Goal: Task Accomplishment & Management: Manage account settings

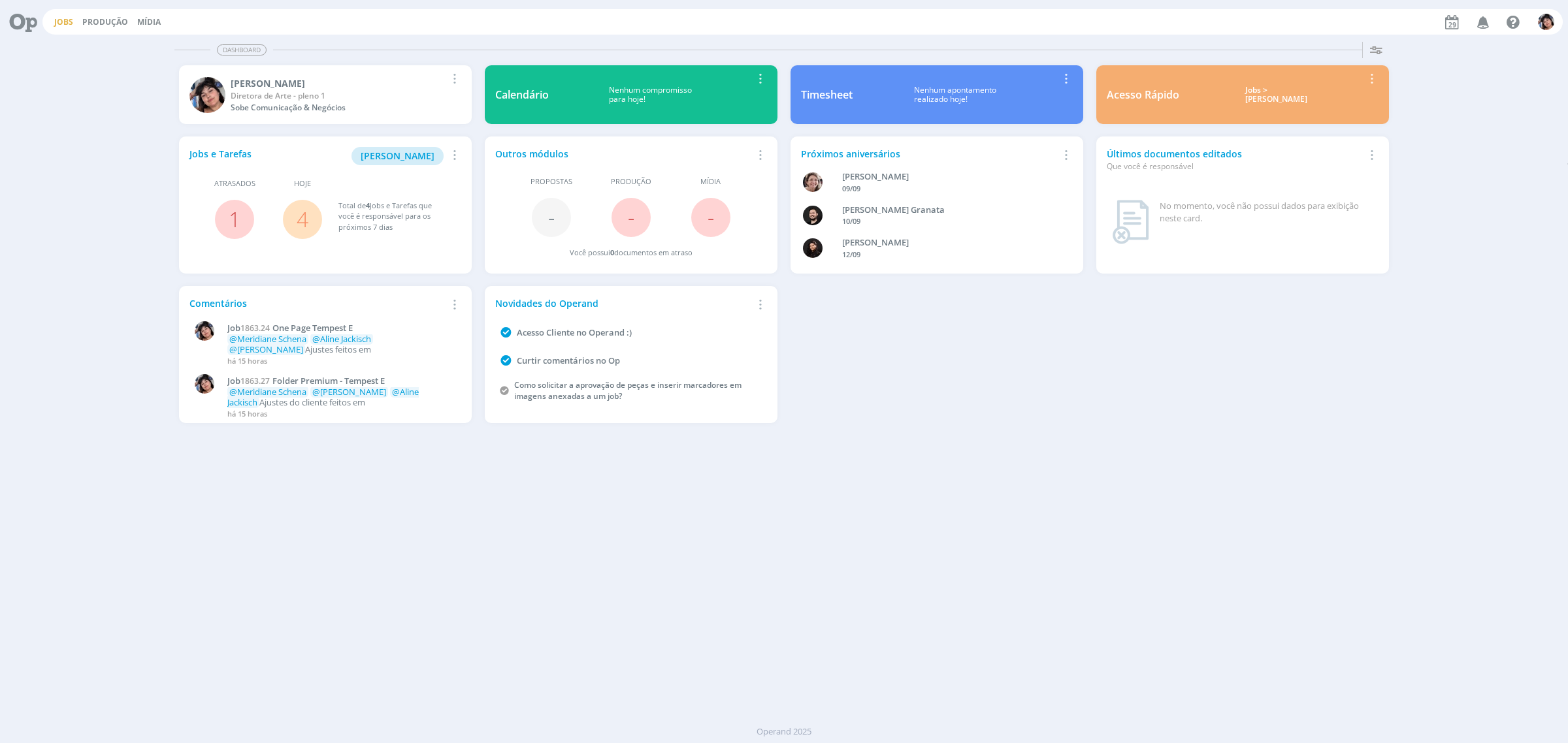
click at [67, 20] on link "Jobs" at bounding box center [64, 21] width 19 height 11
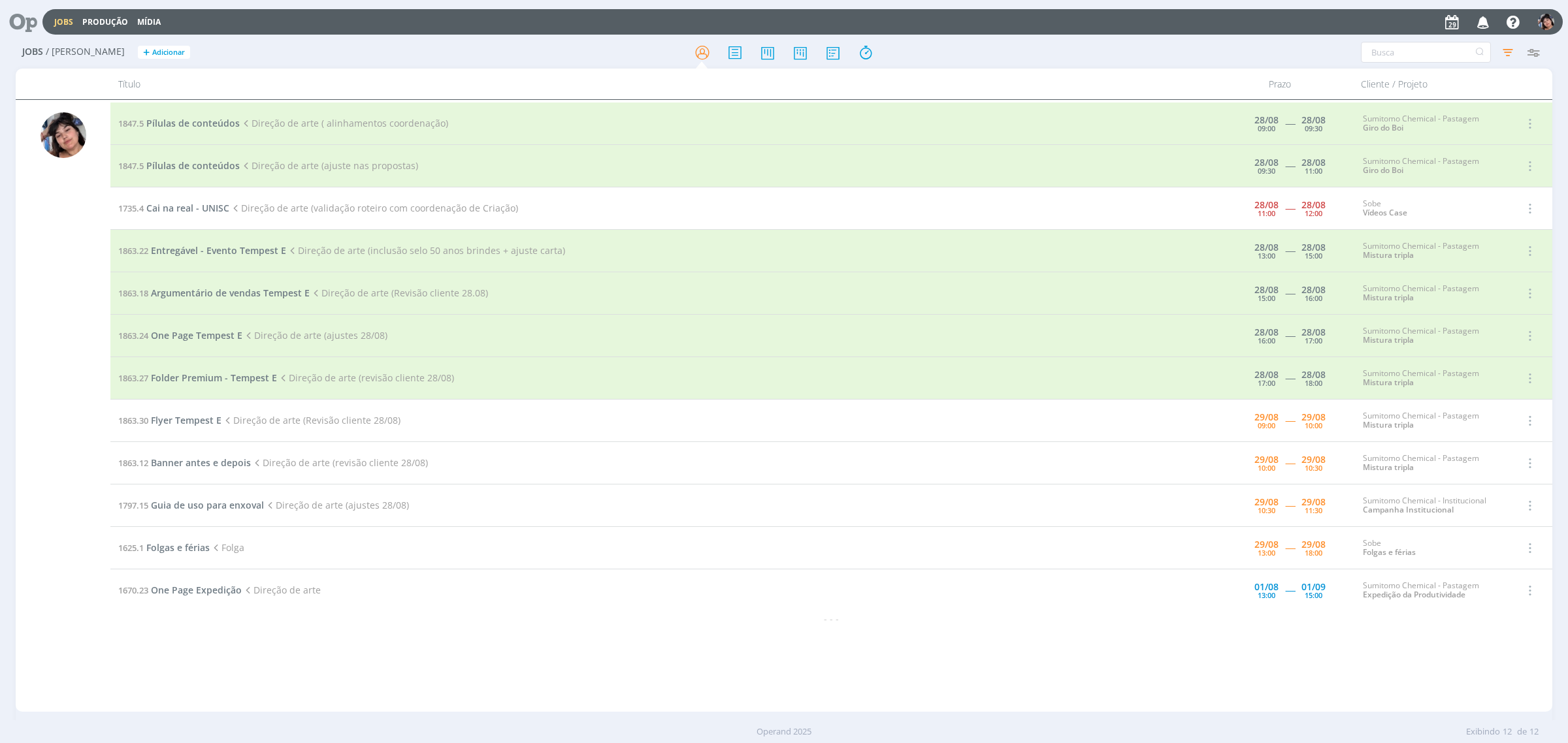
click at [189, 429] on td "1863.30 Flyer Tempest E Direção de arte (Revisão cliente 28/08)" at bounding box center [668, 421] width 1114 height 43
click at [187, 423] on span "Flyer Tempest E" at bounding box center [186, 420] width 71 height 13
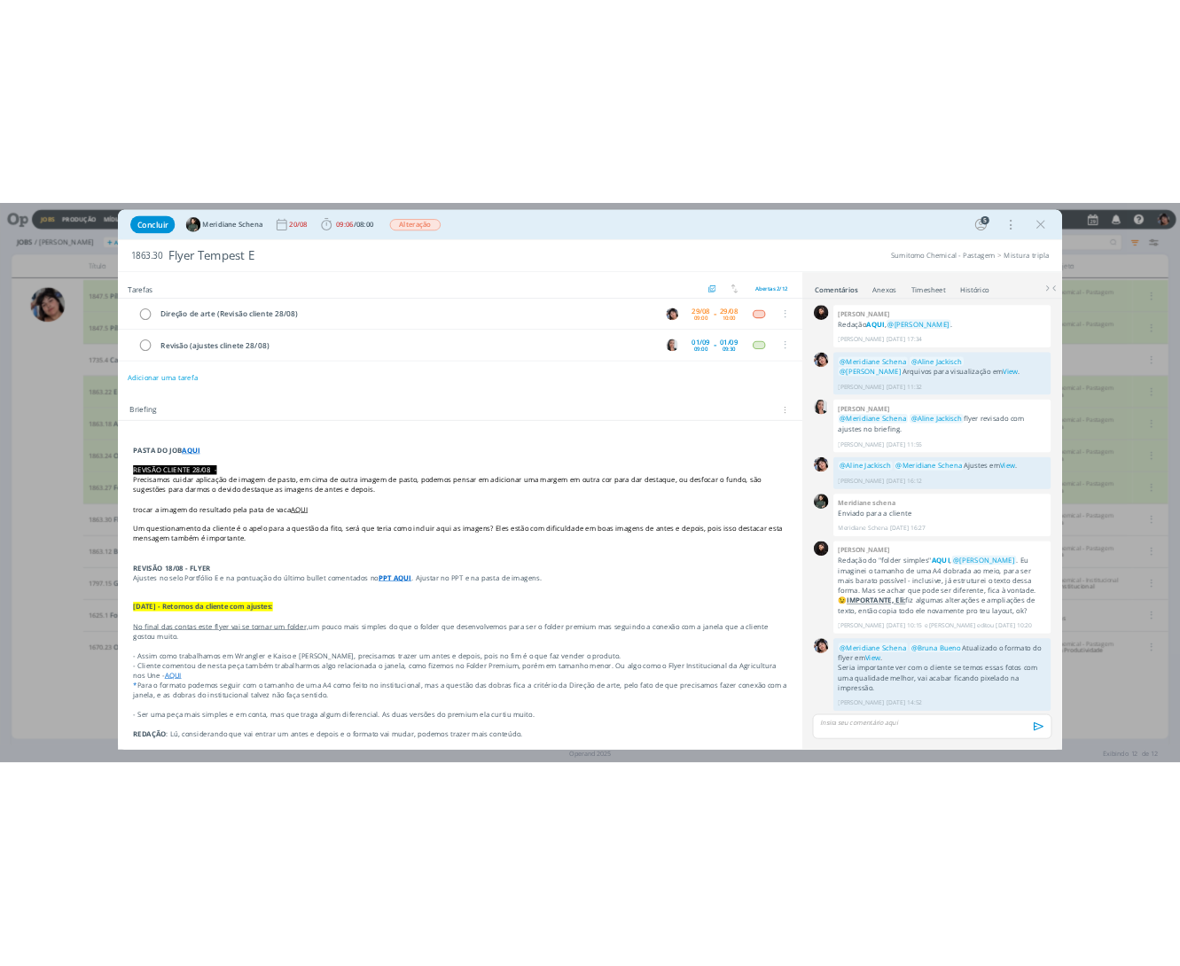
scroll to position [505, 0]
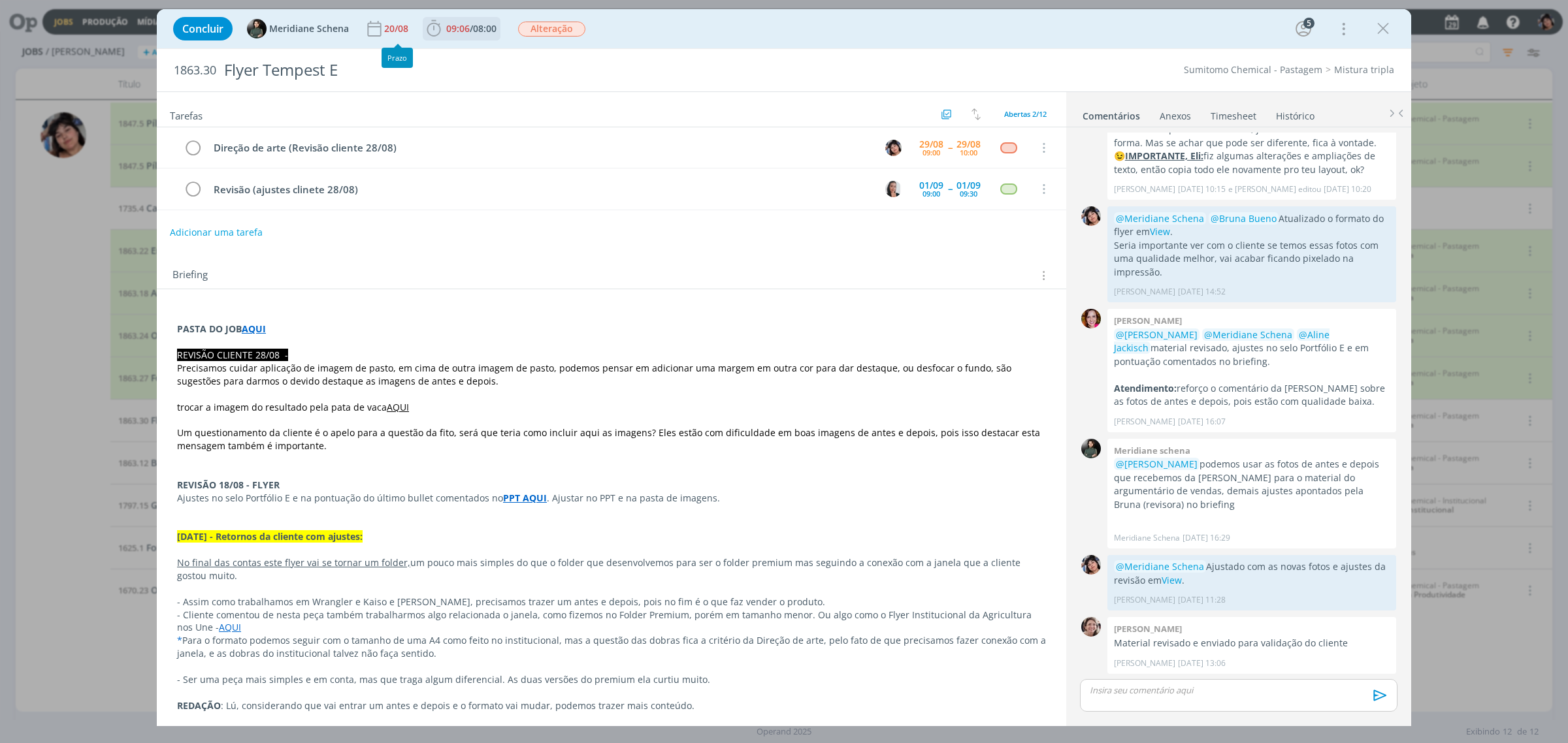
click at [462, 38] on span "09:06 / 08:00" at bounding box center [461, 29] width 75 height 20
click at [455, 53] on icon "dialog" at bounding box center [452, 57] width 23 height 17
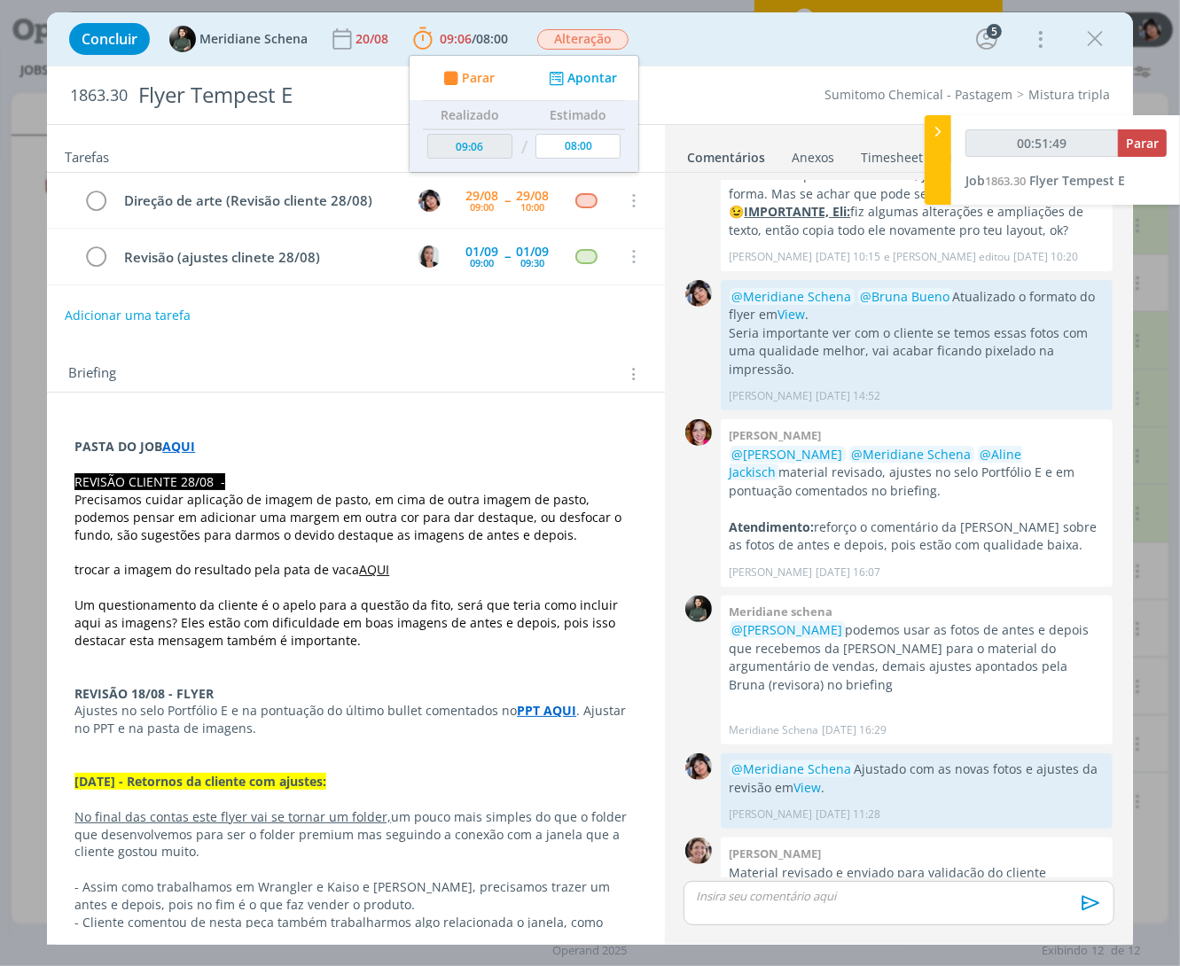
scroll to position [547, 0]
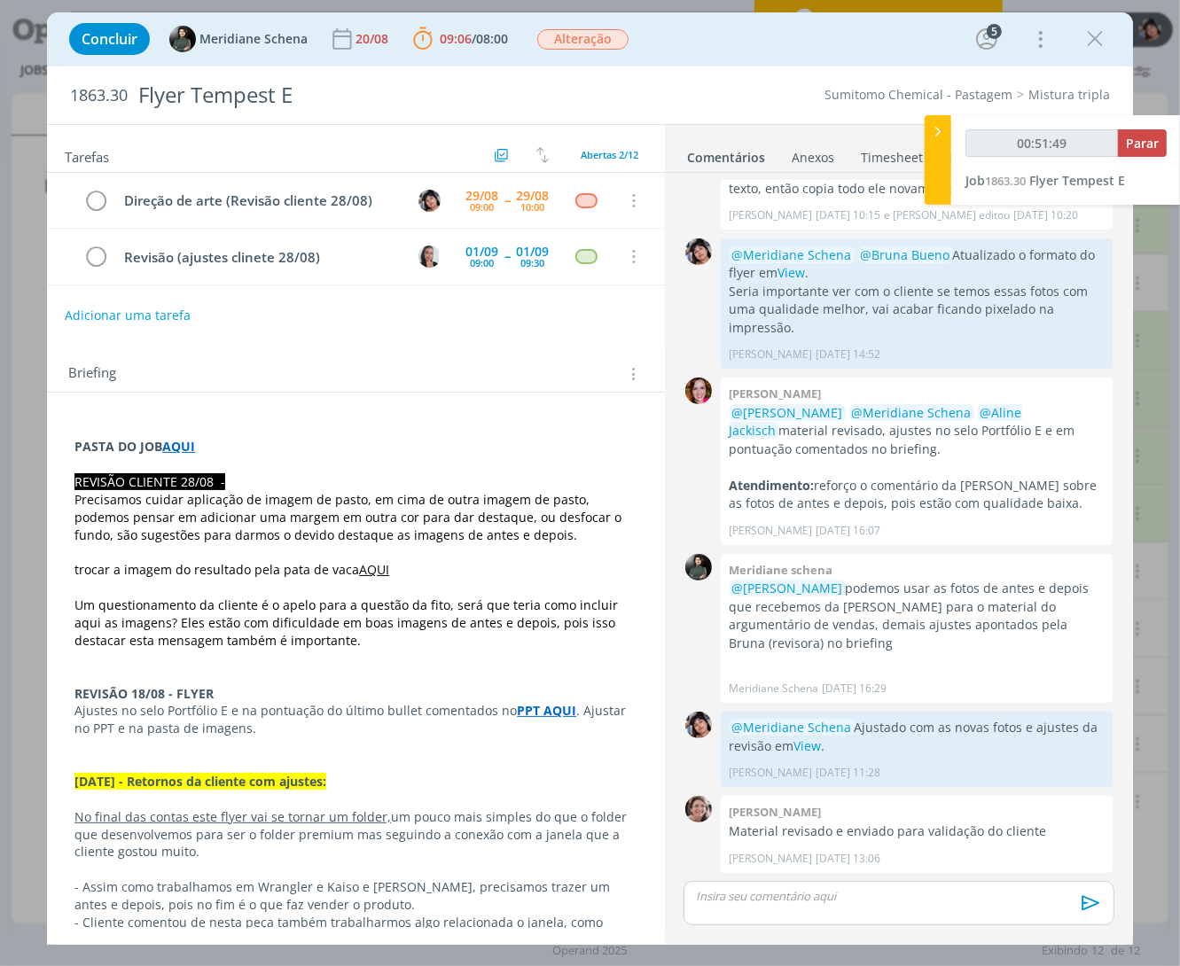
click at [807, 891] on p "dialog" at bounding box center [899, 896] width 402 height 16
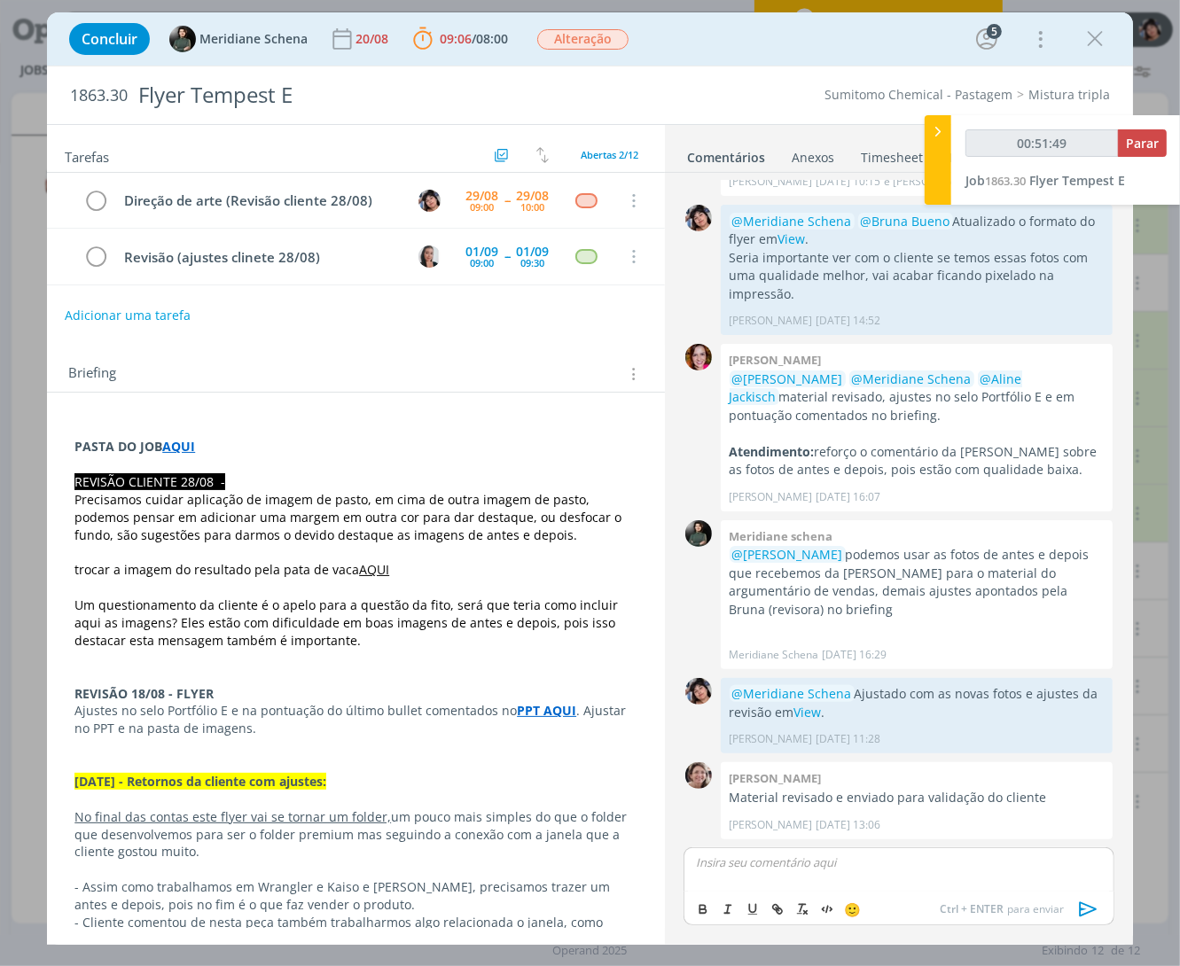
type input "00:51:50"
click at [700, 864] on span "@" at bounding box center [705, 863] width 11 height 16
click at [796, 887] on body "Jobs Produção Mídia Notificações Central de Ajuda Área de Membros Implantação o…" at bounding box center [590, 483] width 1180 height 966
click at [734, 863] on span "﻿ @ Meridiane Schena ﻿" at bounding box center [788, 863] width 110 height 16
click at [770, 883] on span "[PERSON_NAME]" at bounding box center [793, 888] width 110 height 20
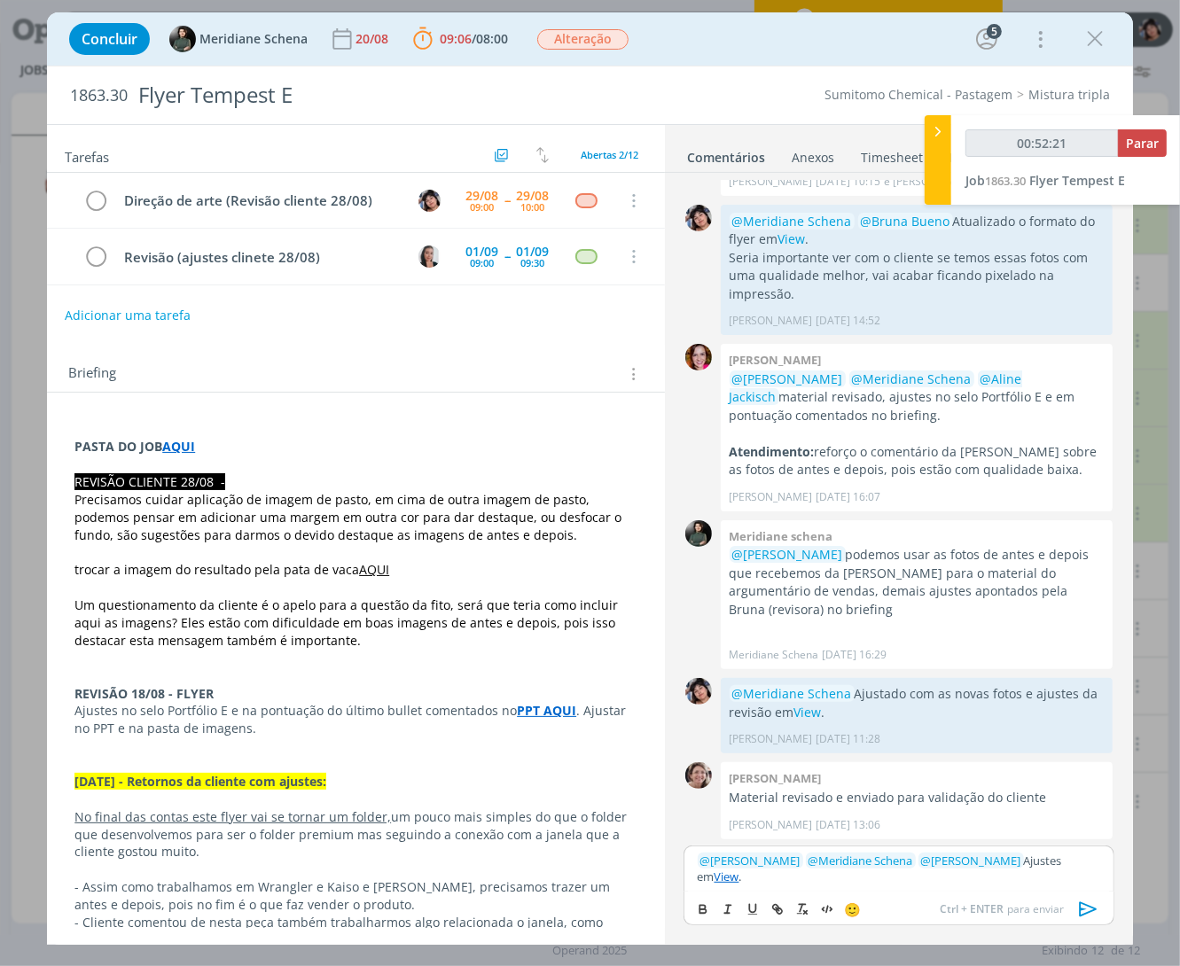
click at [1079, 911] on icon "dialog" at bounding box center [1088, 909] width 18 height 15
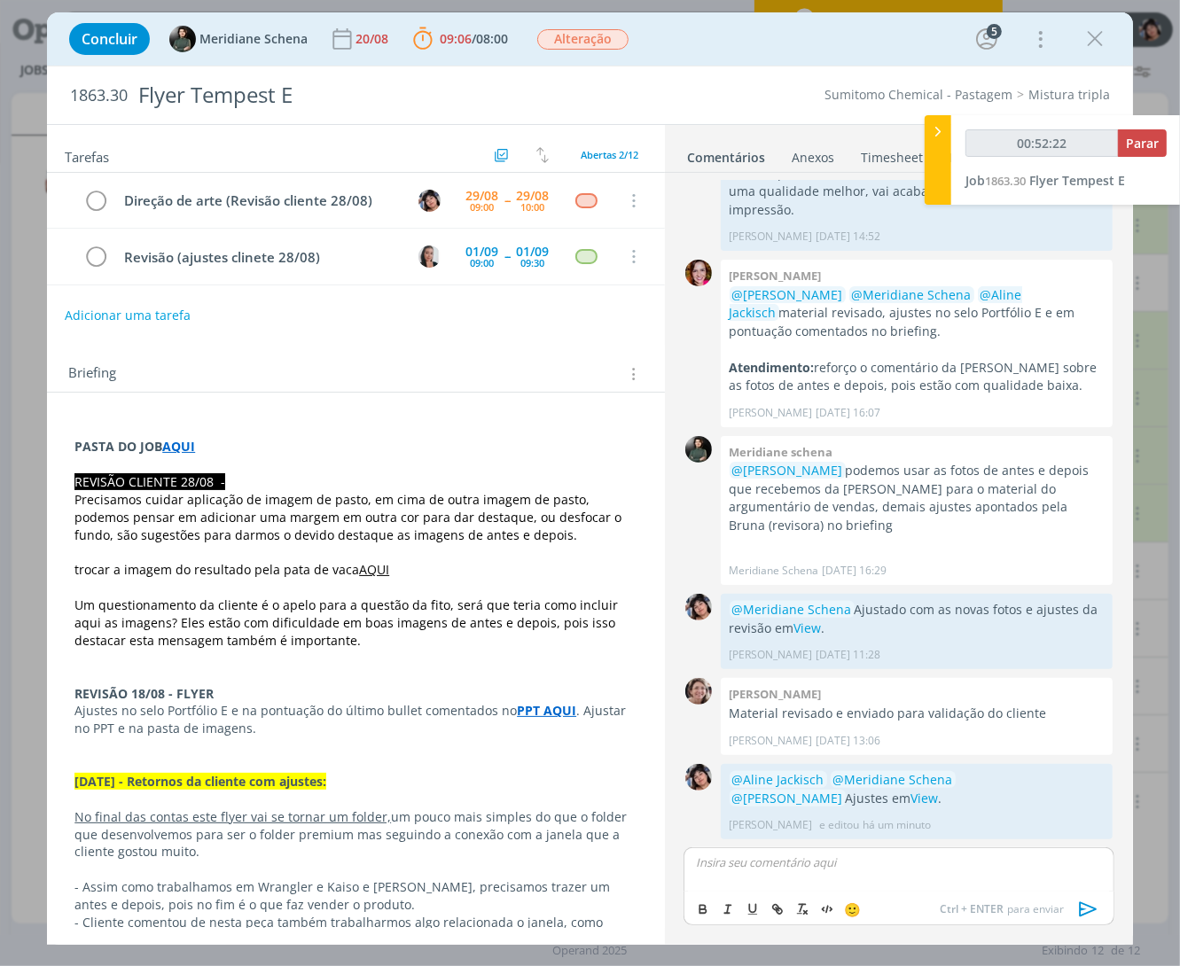
type input "00:52:23"
click at [1151, 148] on span "Parar" at bounding box center [1142, 143] width 33 height 17
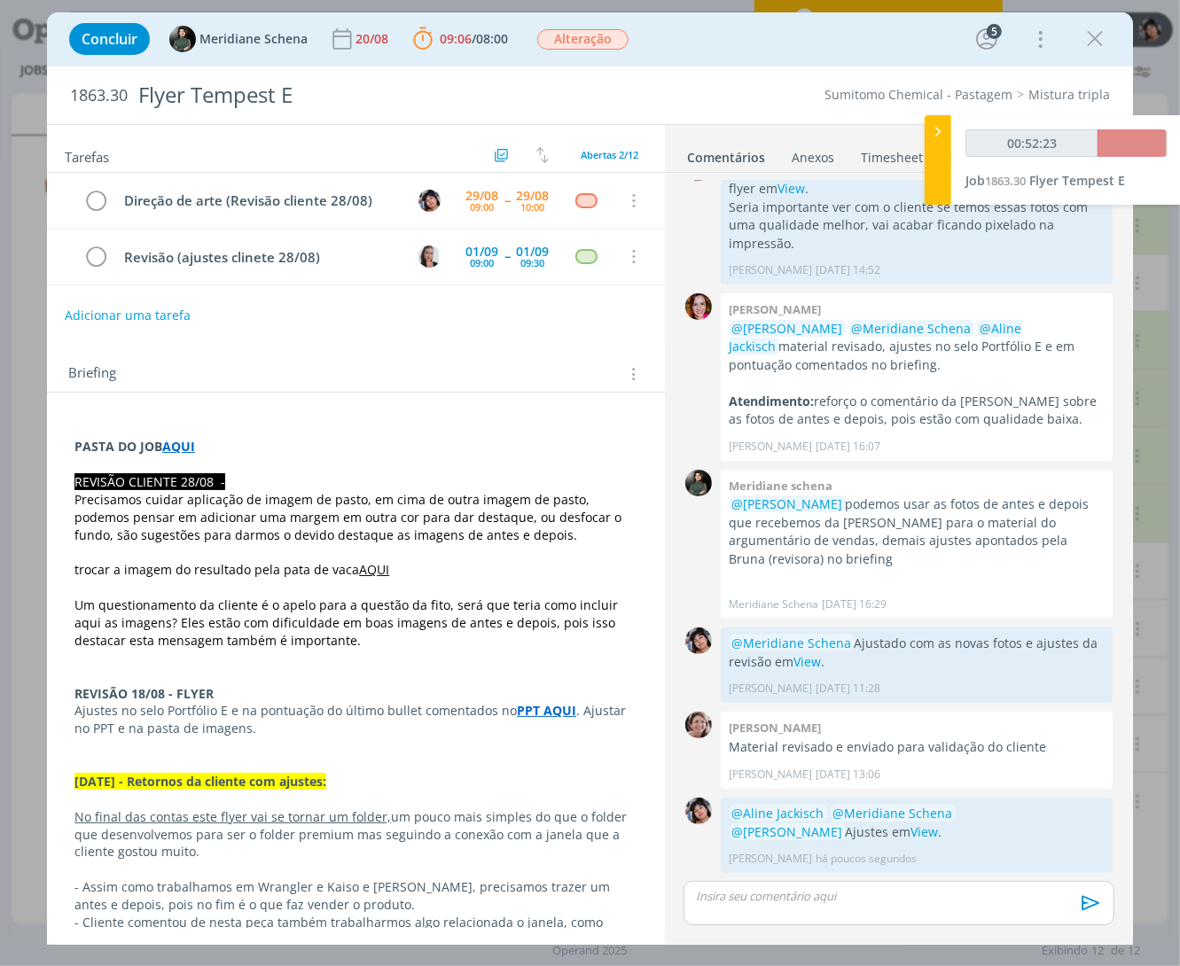
scroll to position [632, 0]
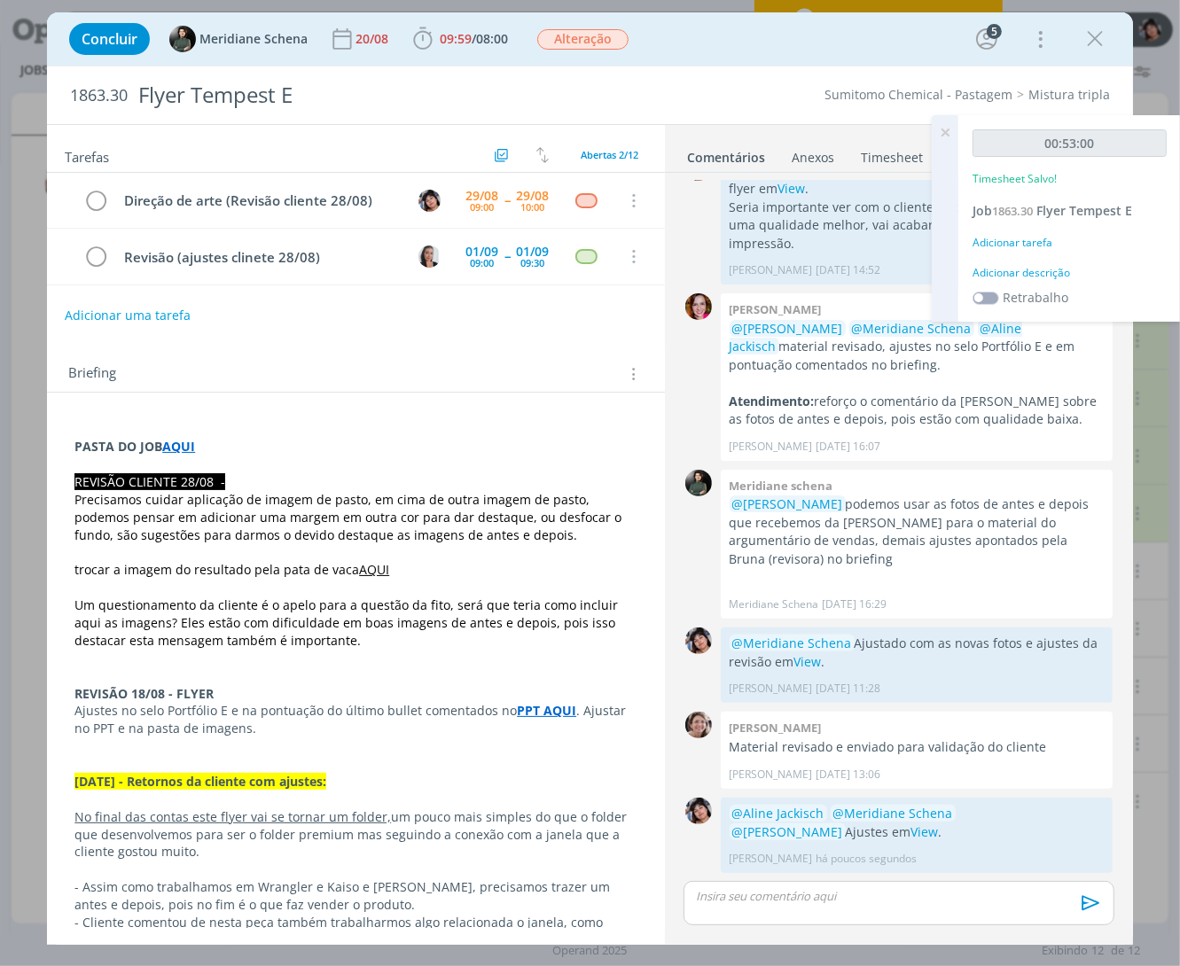
click at [1004, 223] on div "00:53:00 Timesheet Salvo! Job 1863.30 Flyer Tempest E Adicionar tarefa Adiciona…" at bounding box center [1069, 218] width 223 height 207
click at [1004, 244] on div "Adicionar tarefa" at bounding box center [1070, 243] width 194 height 16
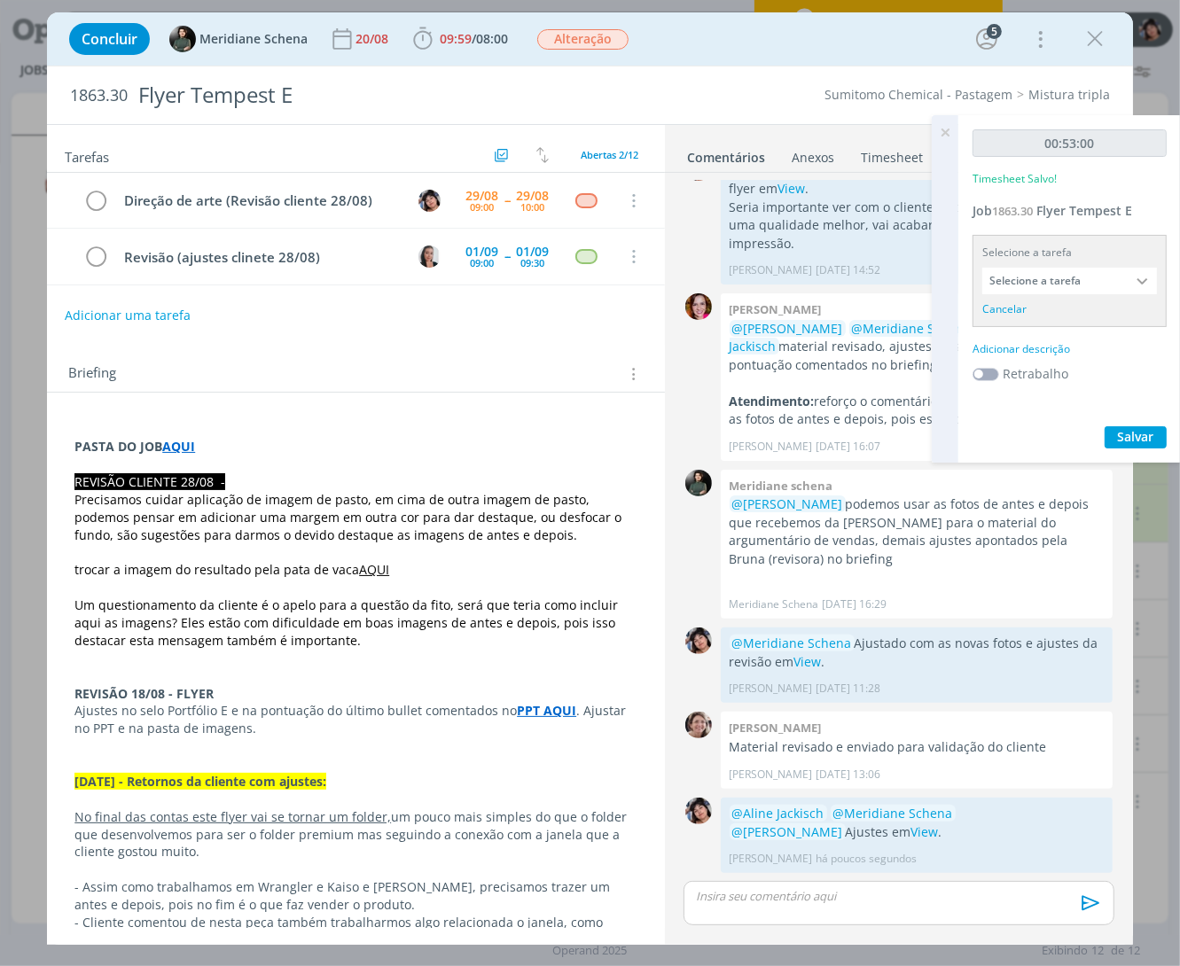
click at [1073, 285] on input "Selecione a tarefa" at bounding box center [1069, 281] width 175 height 27
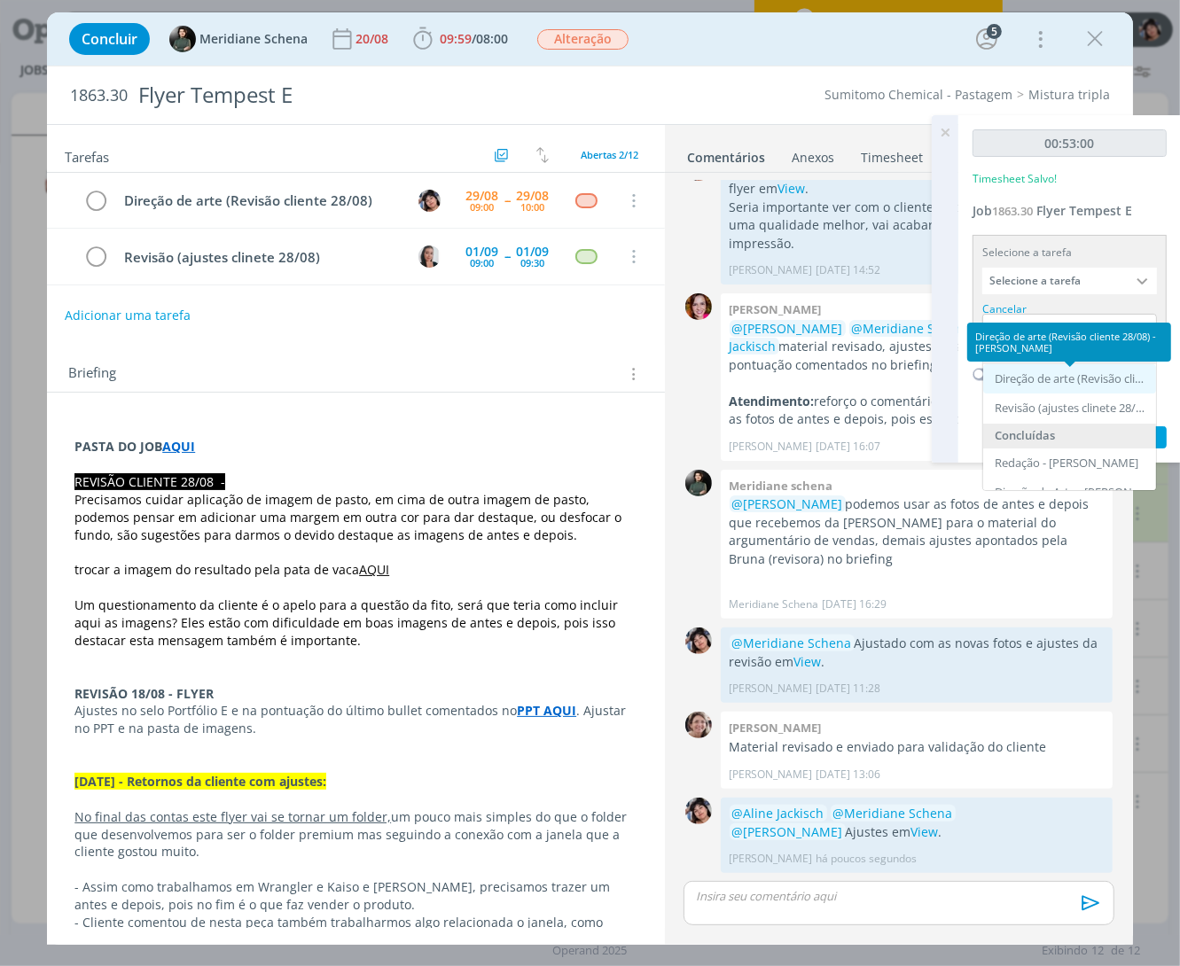
click at [1061, 383] on div "Direção de arte (Revisão cliente 28/08) - [PERSON_NAME]" at bounding box center [1071, 379] width 153 height 14
type input "Direção de arte (Revisão cliente 28/08)"
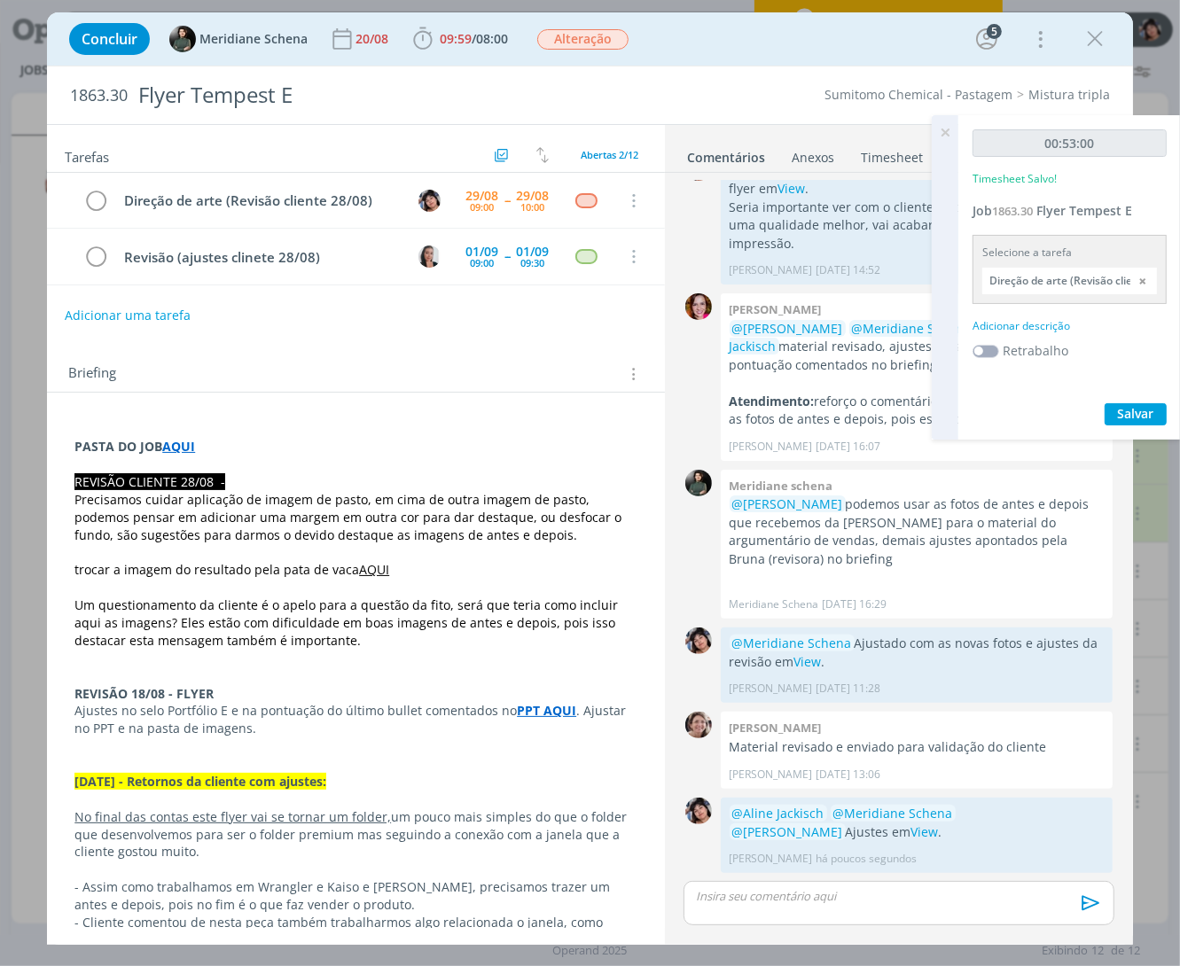
click at [1029, 318] on div "Adicionar descrição" at bounding box center [1070, 326] width 194 height 16
click at [1062, 364] on textarea at bounding box center [1069, 354] width 185 height 63
type textarea "Ajustes cliente"
click at [1139, 464] on span "Salvar" at bounding box center [1136, 469] width 36 height 17
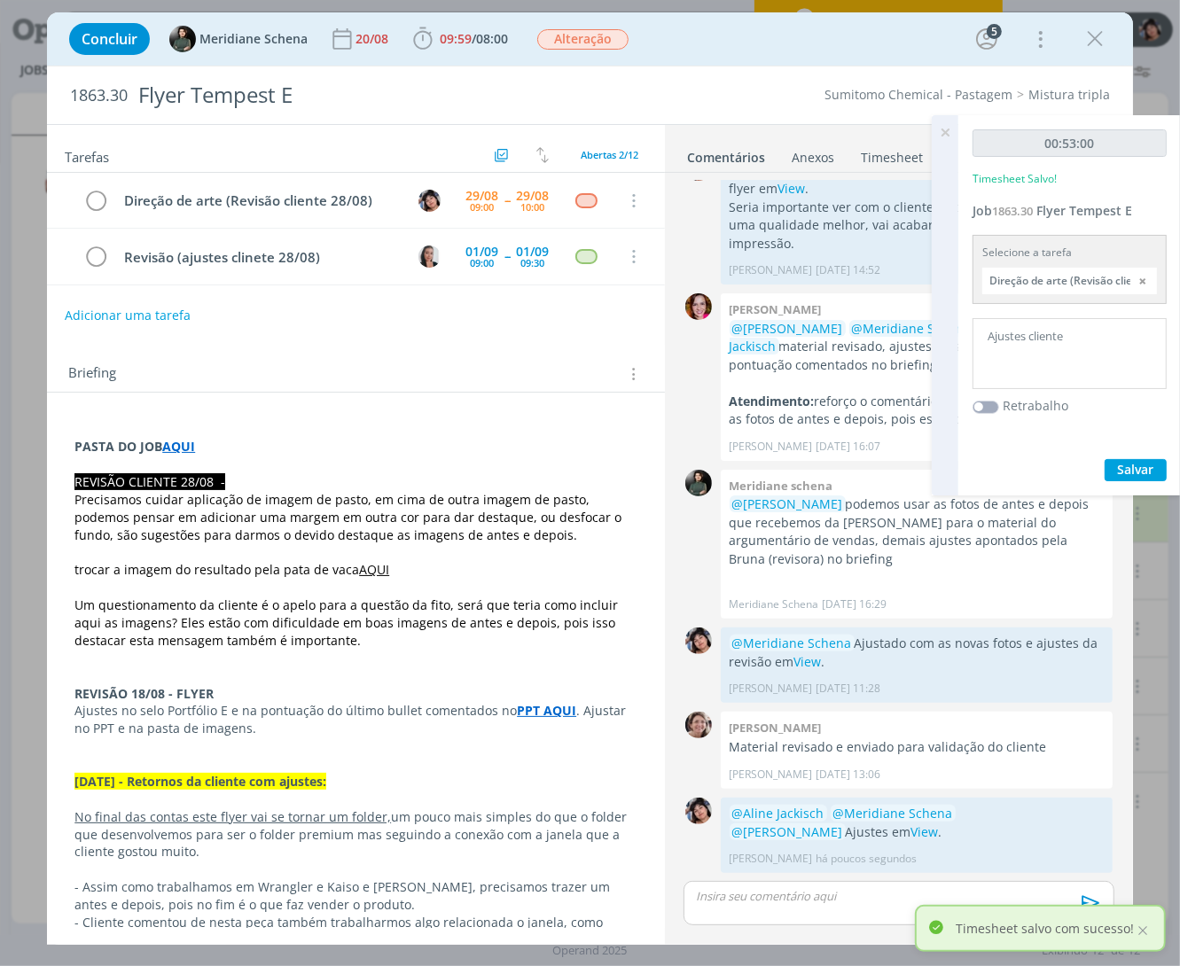
click at [947, 126] on icon at bounding box center [945, 132] width 32 height 35
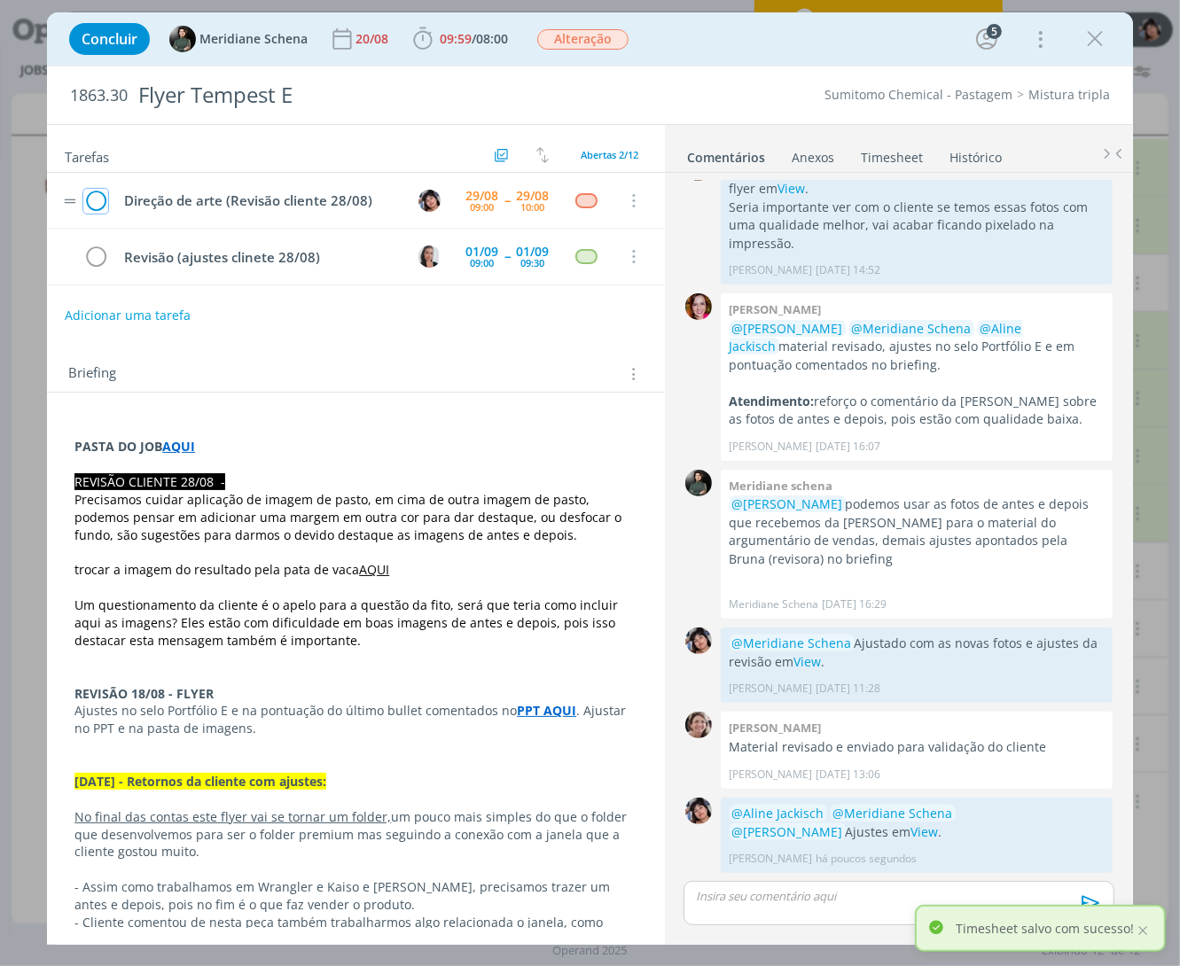
click at [83, 202] on icon "dialog" at bounding box center [95, 201] width 25 height 27
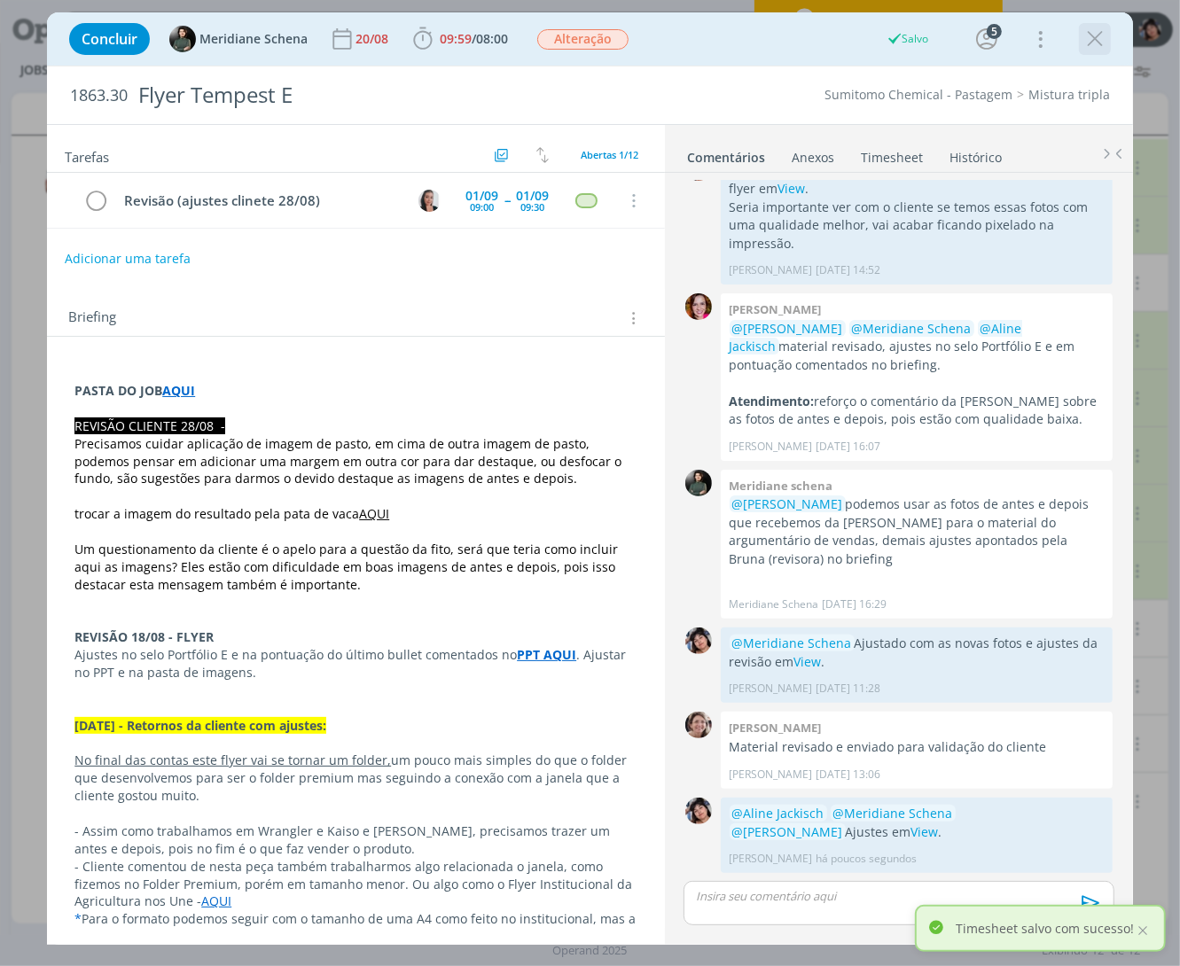
click at [1082, 29] on icon "dialog" at bounding box center [1095, 39] width 27 height 27
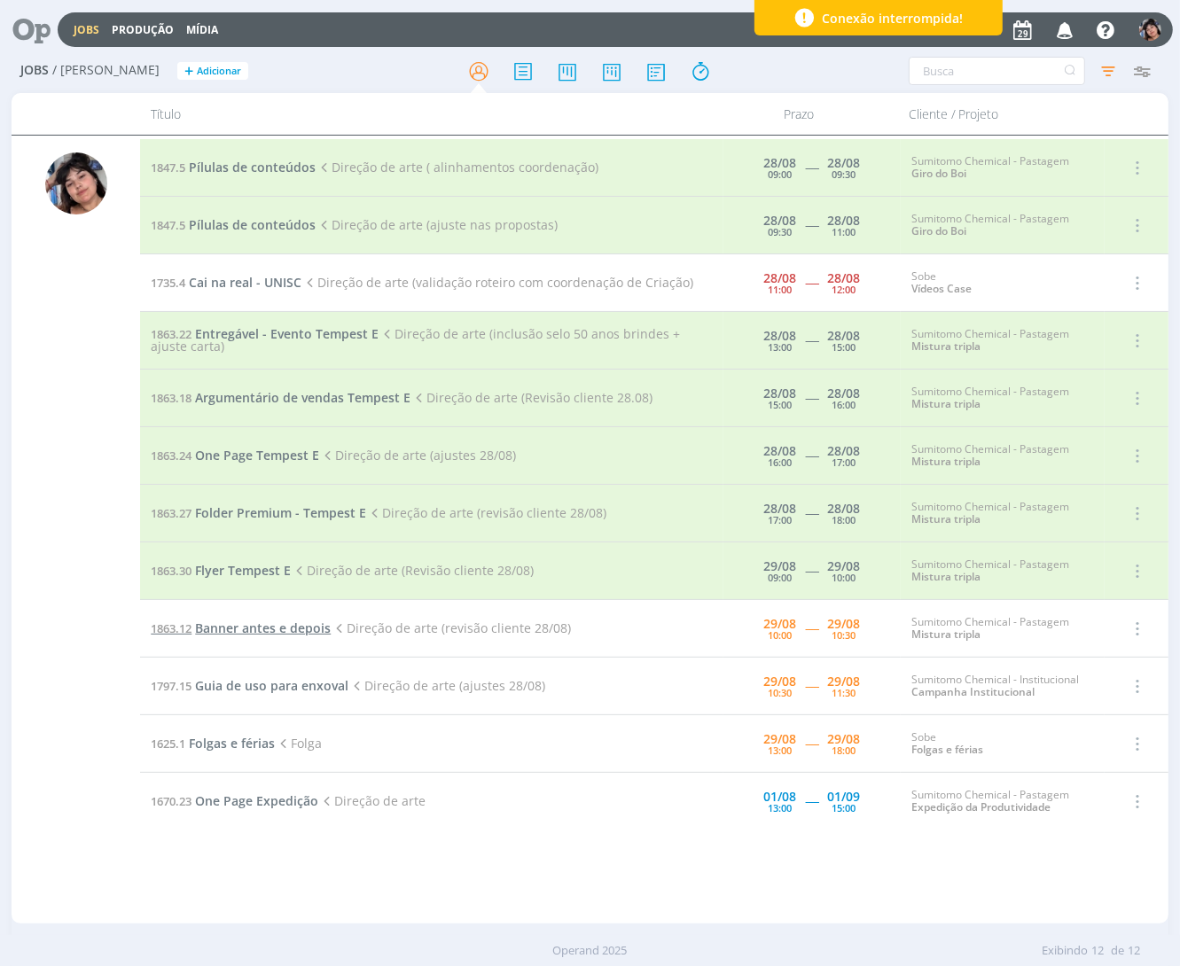
click at [293, 632] on span "Banner antes e depois" at bounding box center [263, 628] width 136 height 17
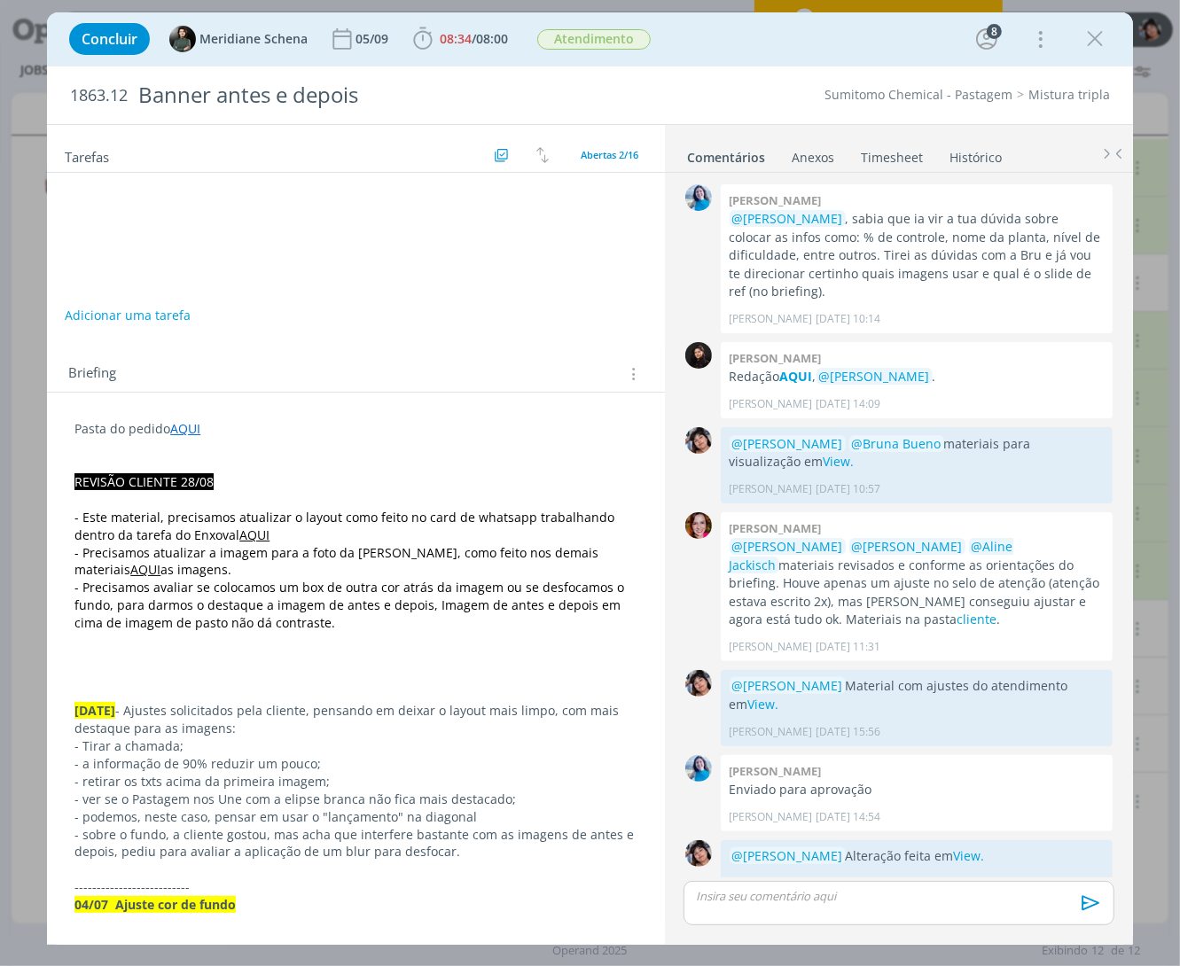
scroll to position [1476, 0]
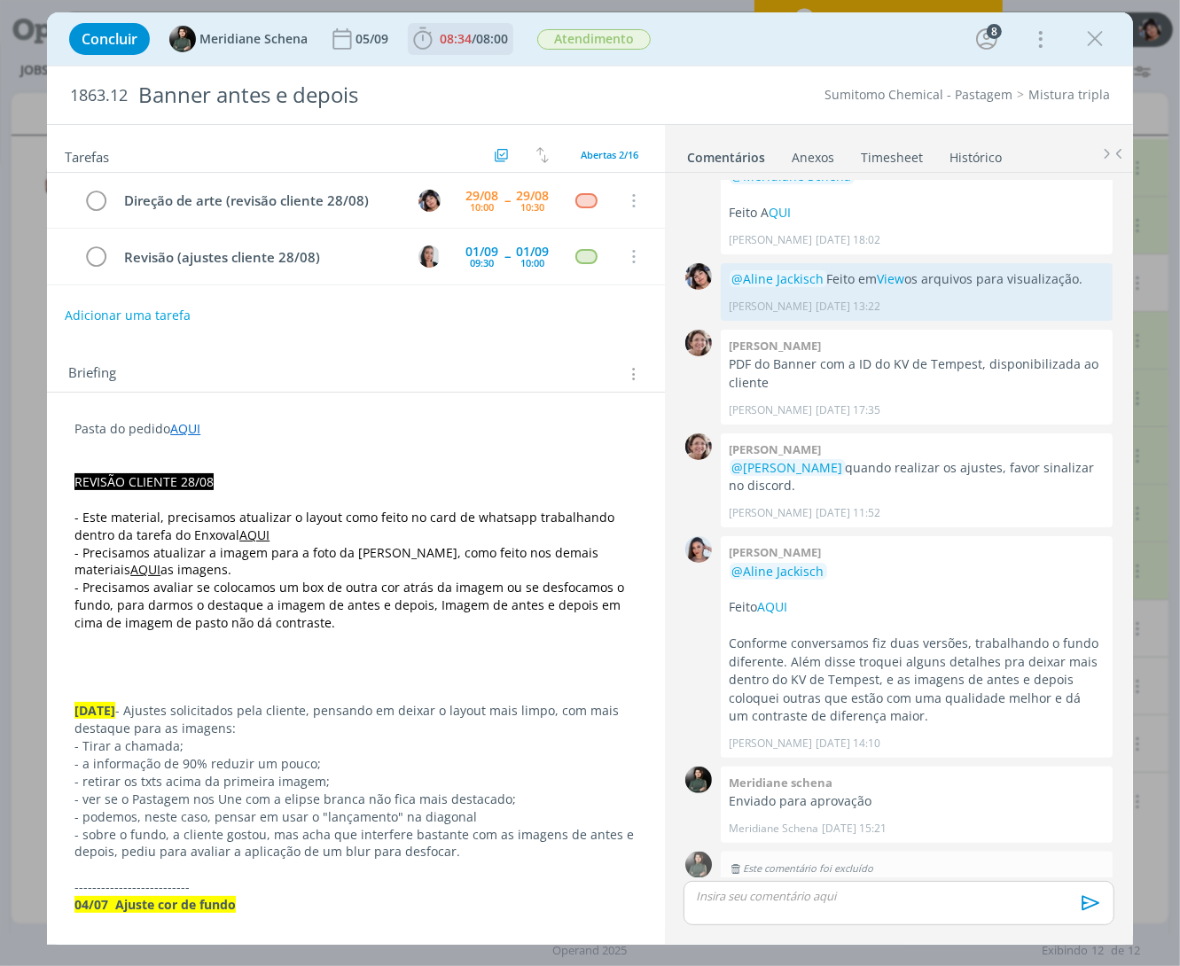
click at [463, 36] on span "08:34" at bounding box center [456, 38] width 32 height 17
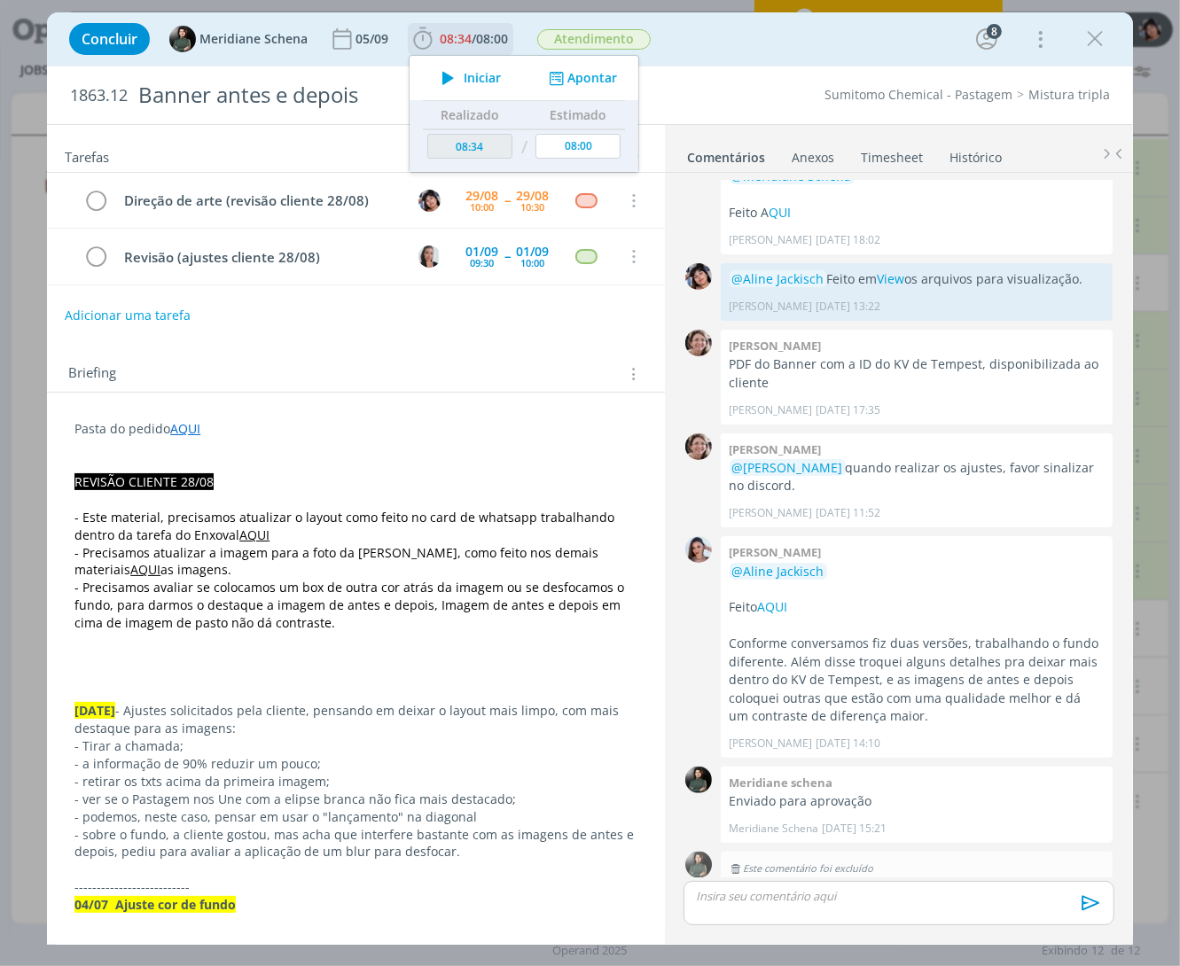
click at [457, 74] on icon "dialog" at bounding box center [448, 77] width 31 height 23
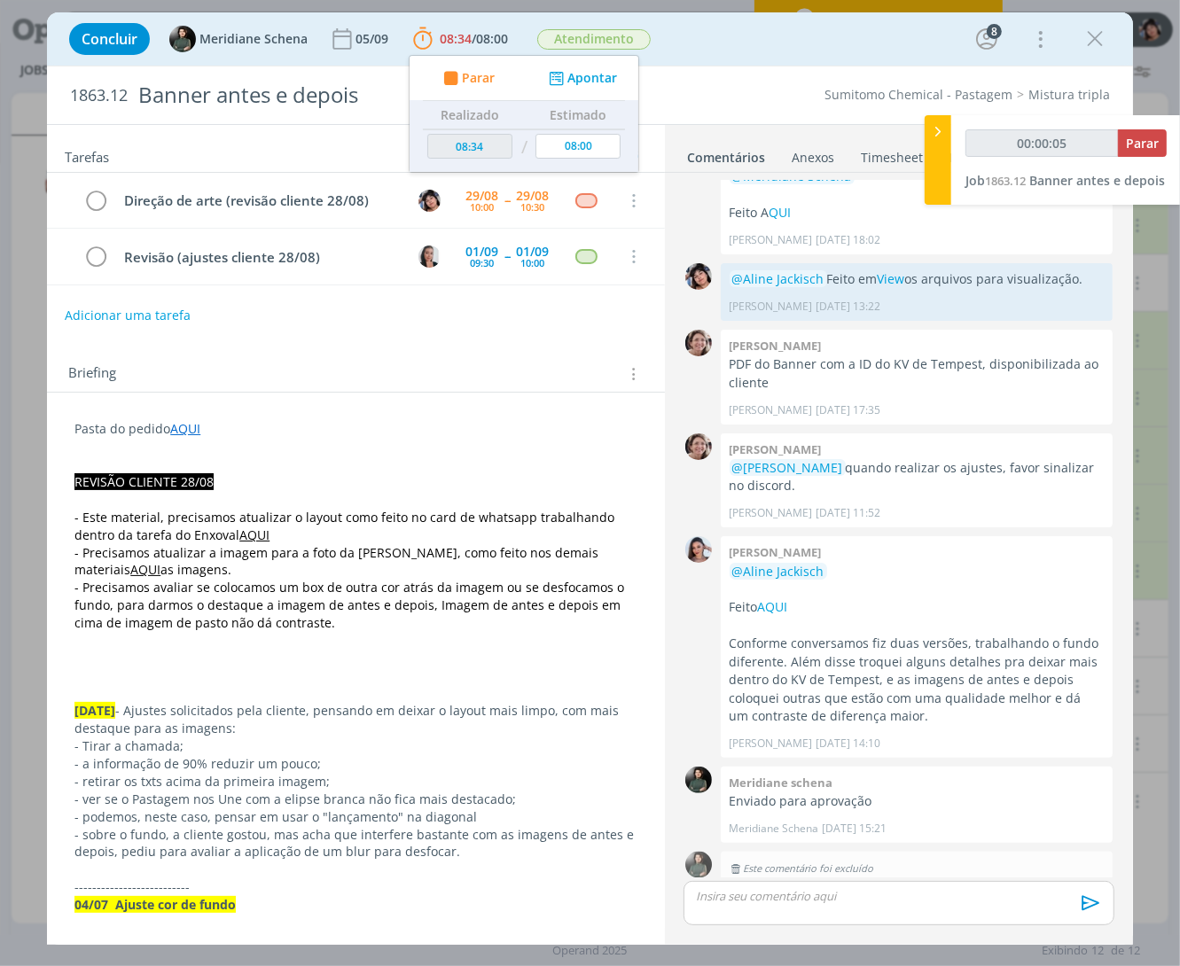
click at [239, 535] on link "AQUI" at bounding box center [254, 535] width 30 height 17
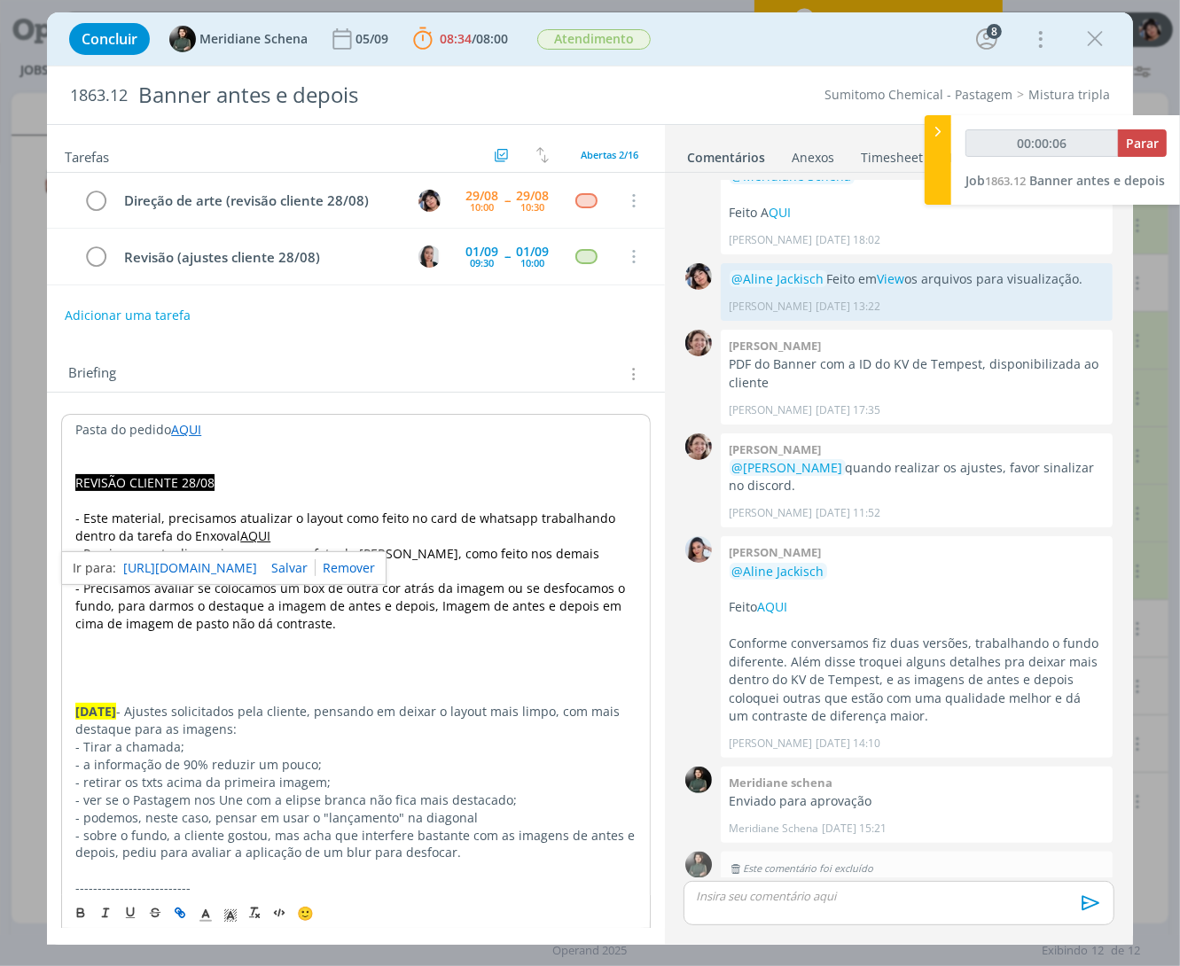
click at [251, 565] on link "[URL][DOMAIN_NAME]" at bounding box center [190, 568] width 134 height 23
click at [312, 503] on p "dialog" at bounding box center [355, 501] width 561 height 18
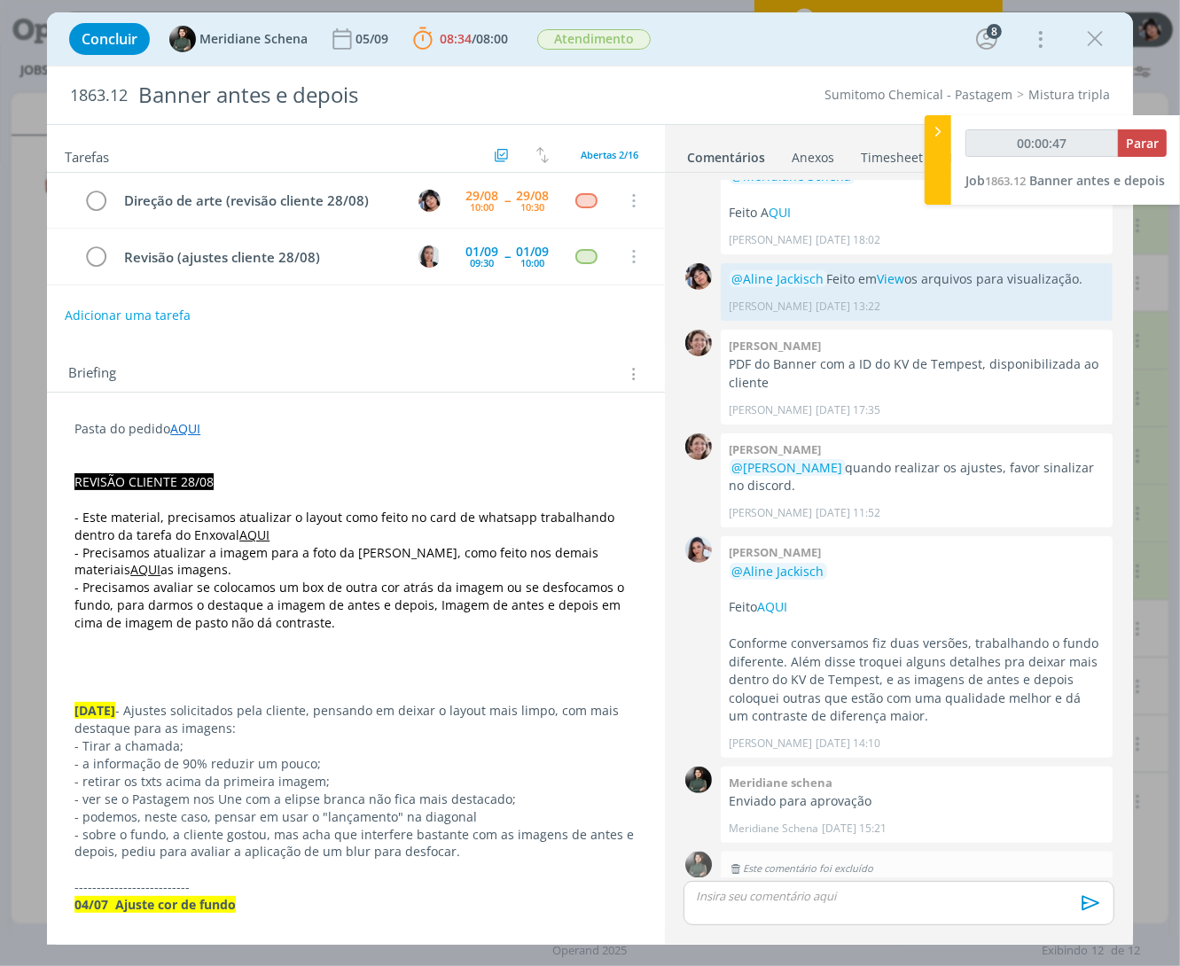
click at [239, 530] on link "AQUI" at bounding box center [254, 535] width 30 height 17
click at [421, 532] on p "- Este material, precisamos atualizar o layout como feito no card de whatsapp t…" at bounding box center [355, 526] width 563 height 35
click at [923, 910] on div "dialog" at bounding box center [899, 903] width 431 height 44
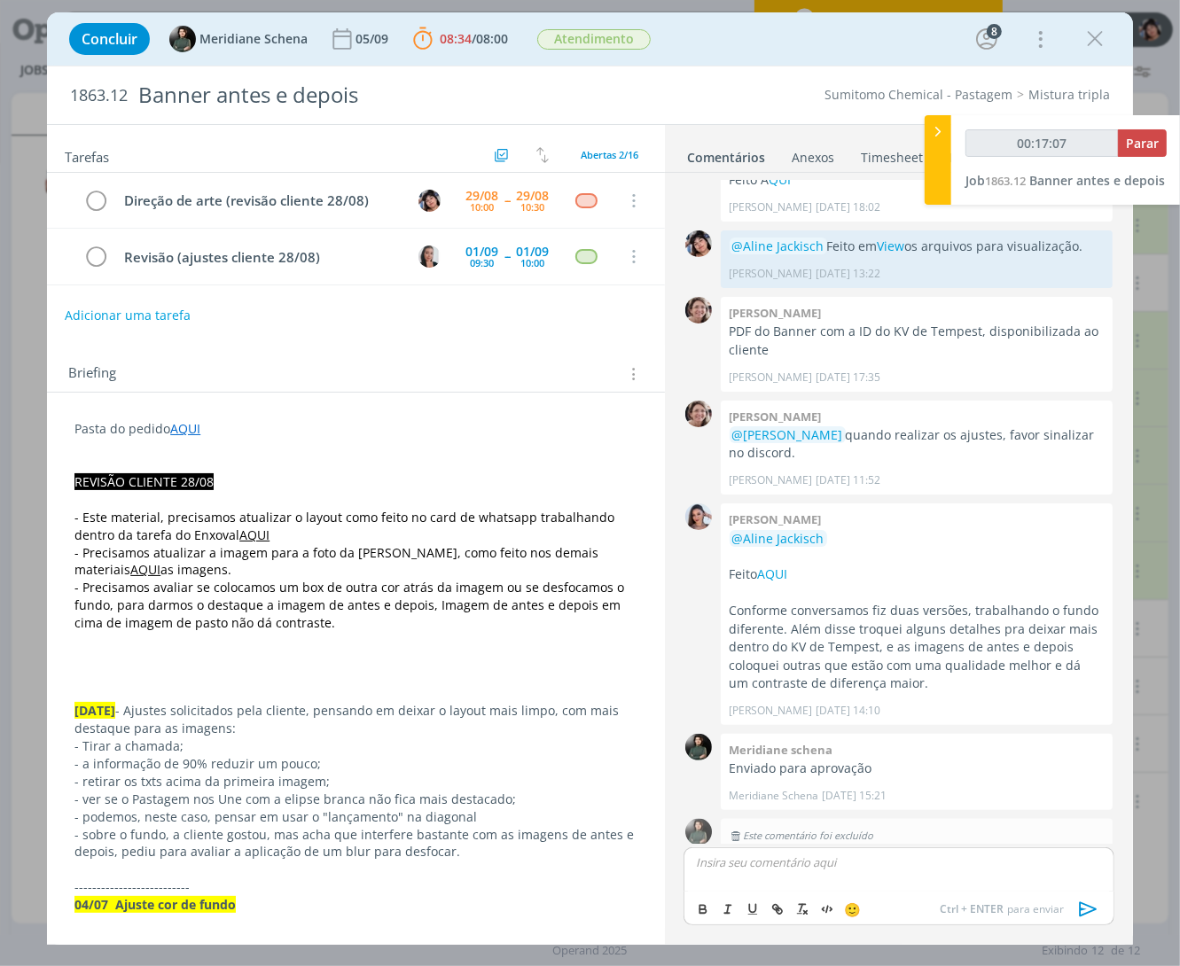
type input "00:17:08"
click at [1084, 862] on p "﻿ @ [PERSON_NAME] ﻿ ﻿ @ Meridiane Schena ﻿ ﻿ @ [PERSON_NAME] ﻿ Ajustes em" at bounding box center [899, 863] width 402 height 16
click at [1082, 913] on icon "dialog" at bounding box center [1088, 909] width 27 height 27
type input "00:17:41"
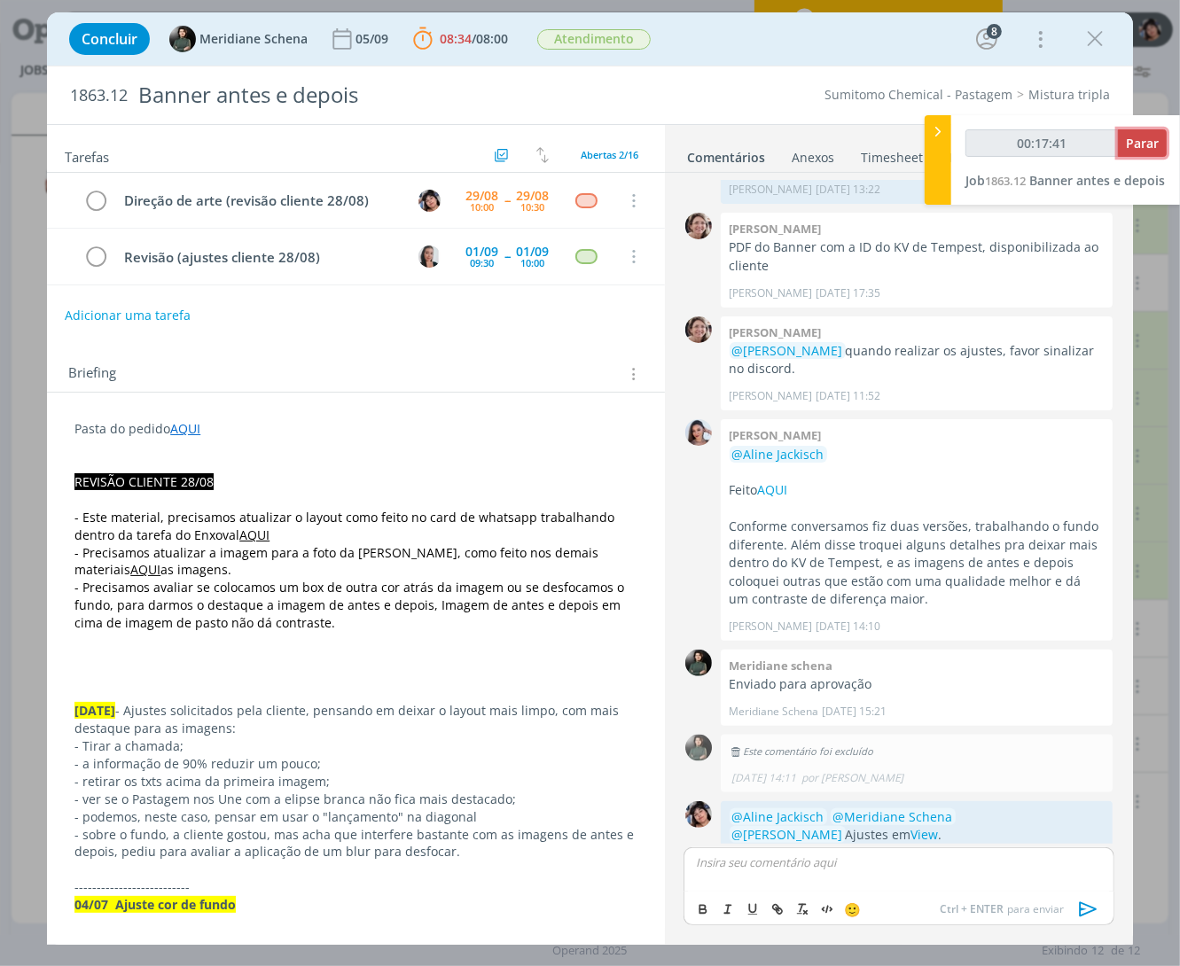
click at [1140, 142] on span "Parar" at bounding box center [1142, 143] width 33 height 17
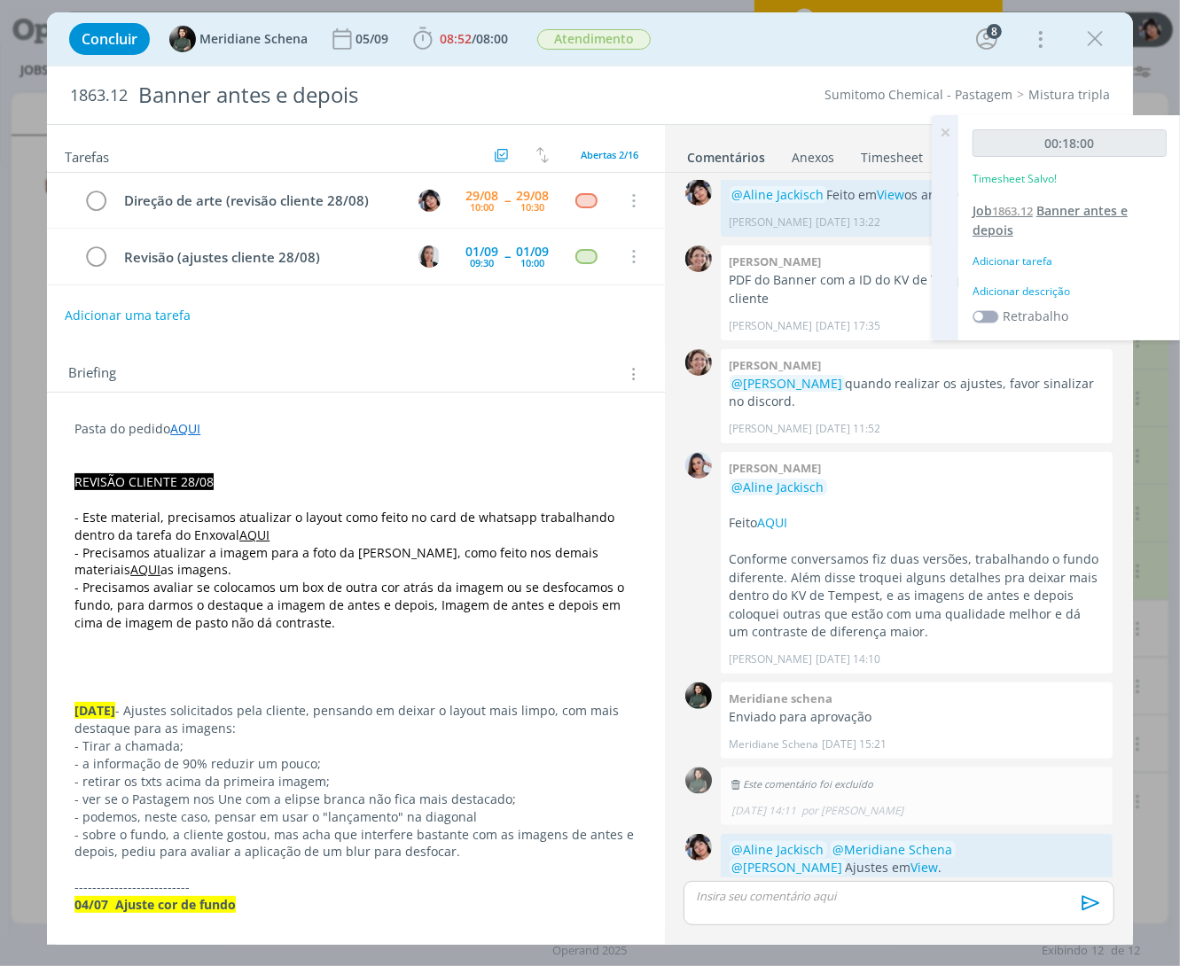
click at [1015, 213] on span "1863.12" at bounding box center [1012, 211] width 41 height 16
click at [1024, 260] on div "Adicionar tarefa" at bounding box center [1070, 262] width 194 height 16
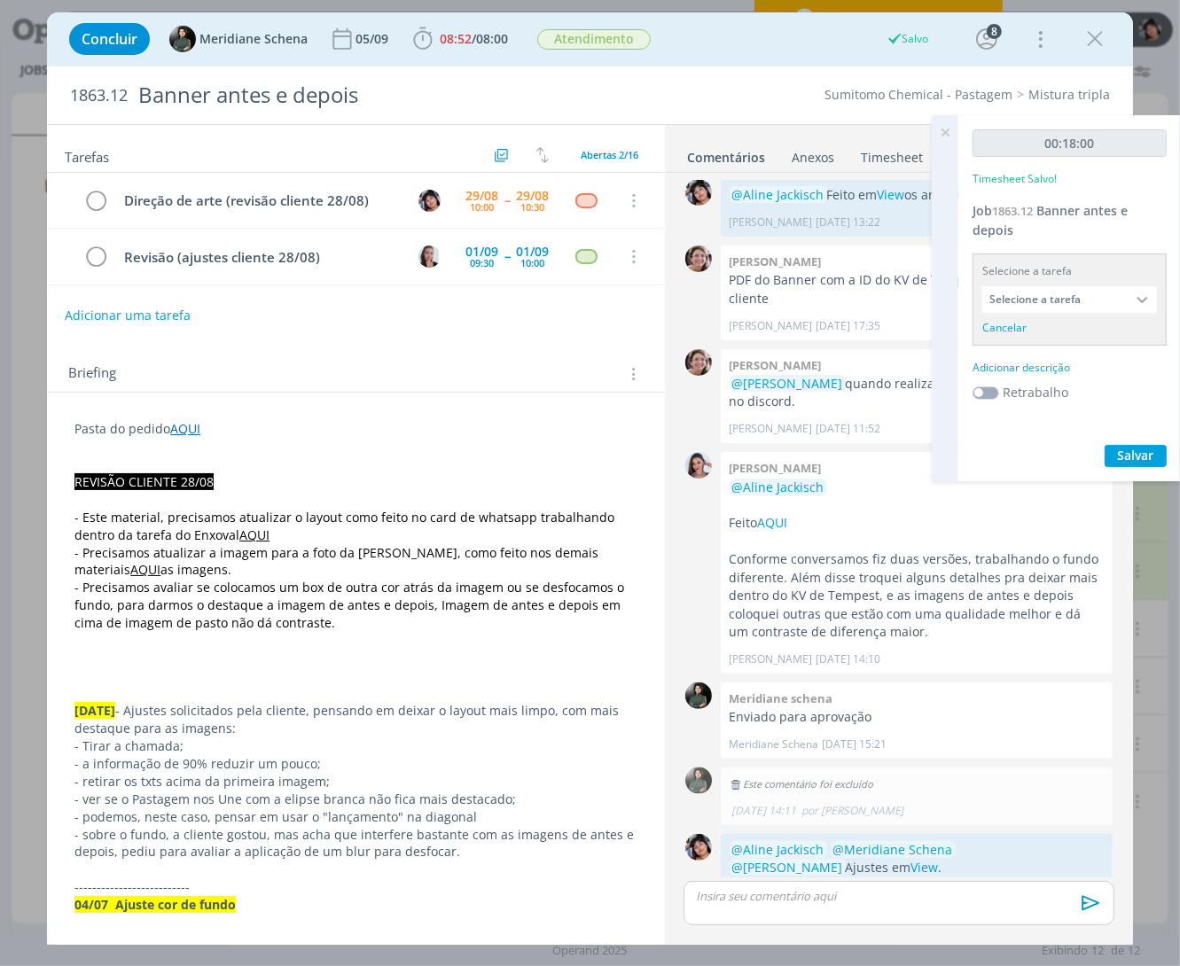
click at [1060, 293] on input "Selecione a tarefa" at bounding box center [1069, 299] width 175 height 27
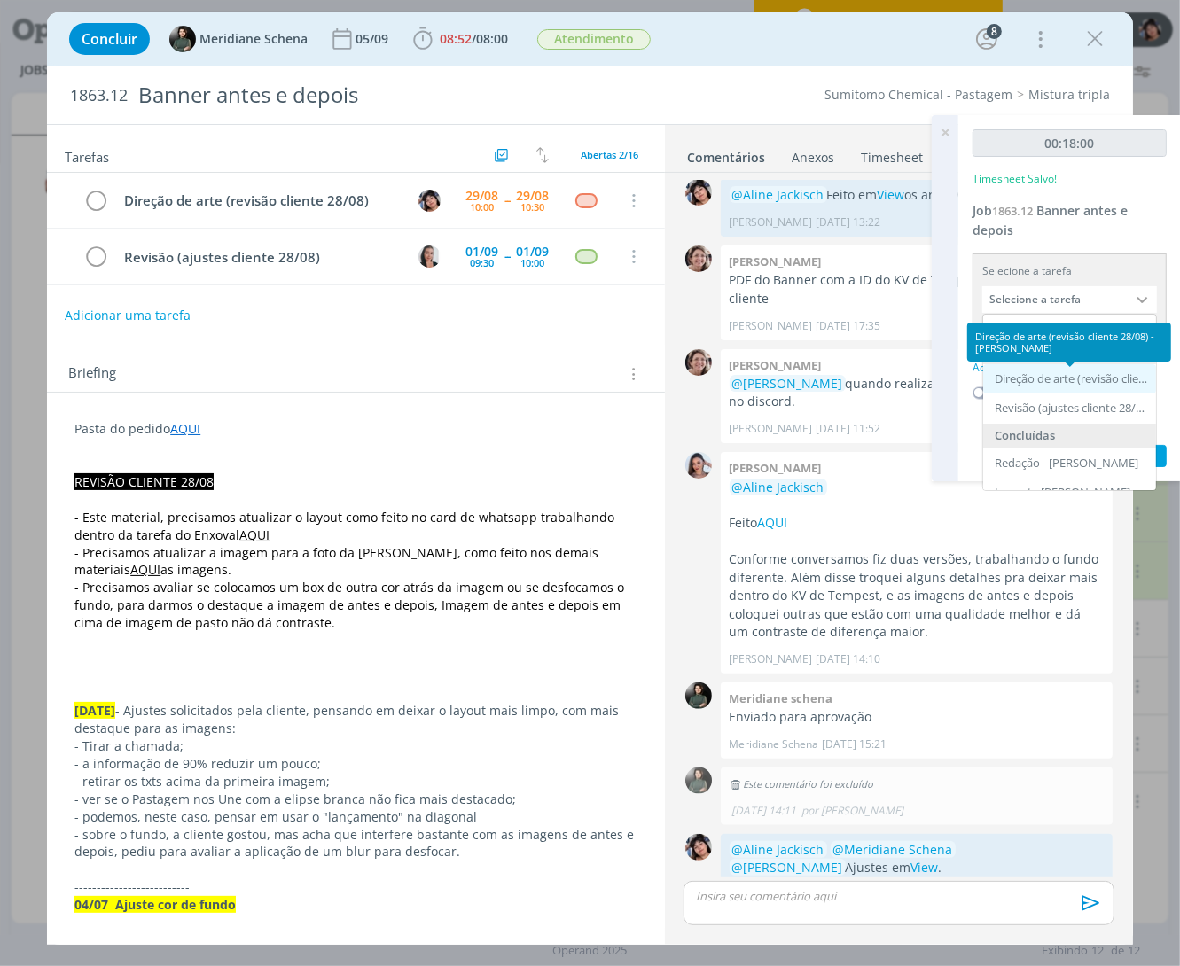
click at [1062, 384] on div "Direção de arte (revisão cliente 28/08) - [PERSON_NAME]" at bounding box center [1071, 379] width 153 height 14
type input "Direção de arte (revisão cliente 28/08)"
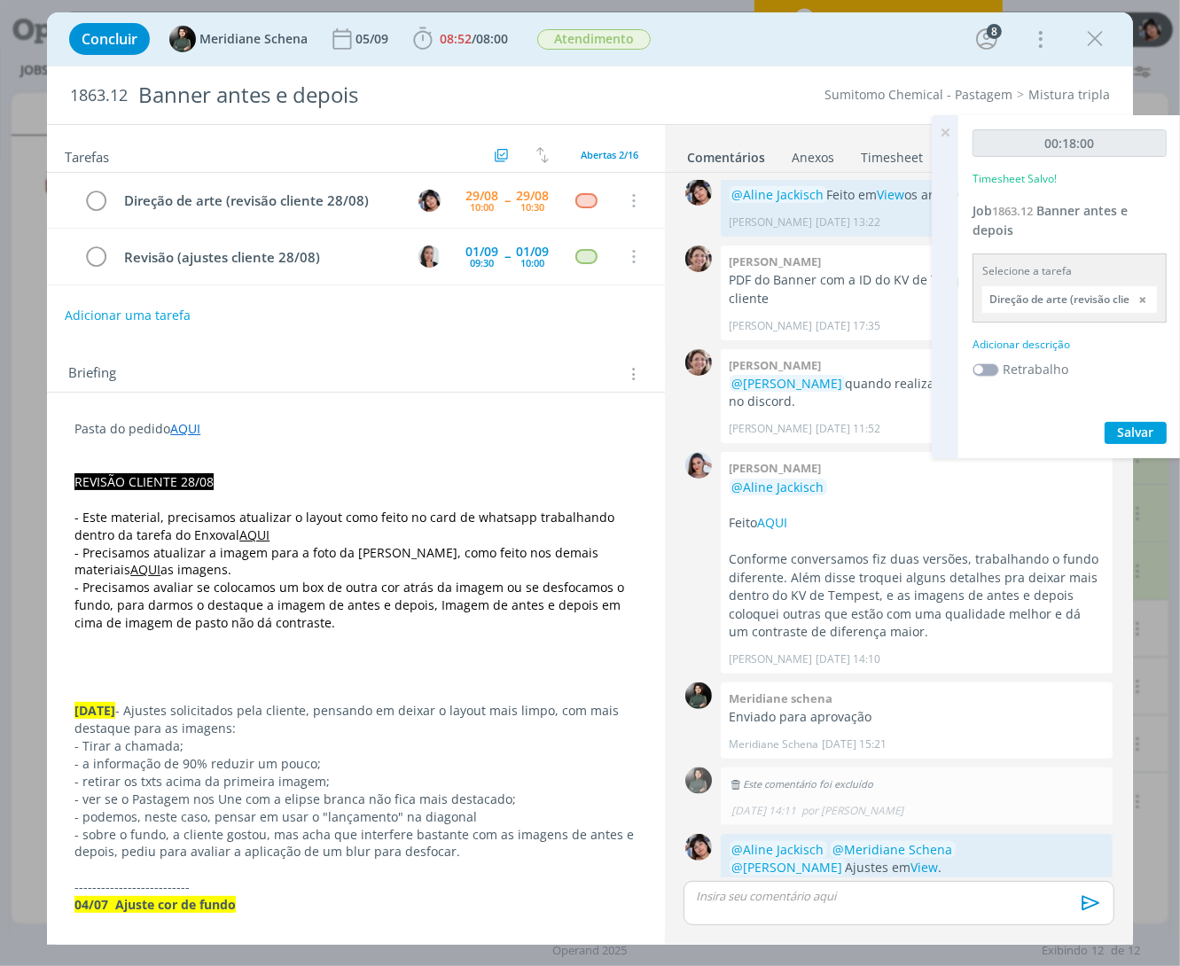
click at [1016, 342] on div "Adicionar descrição" at bounding box center [1070, 345] width 194 height 16
click at [1044, 378] on textarea at bounding box center [1069, 372] width 185 height 63
type textarea "Ajustes cliente"
click at [1115, 484] on button "Salvar" at bounding box center [1136, 489] width 62 height 22
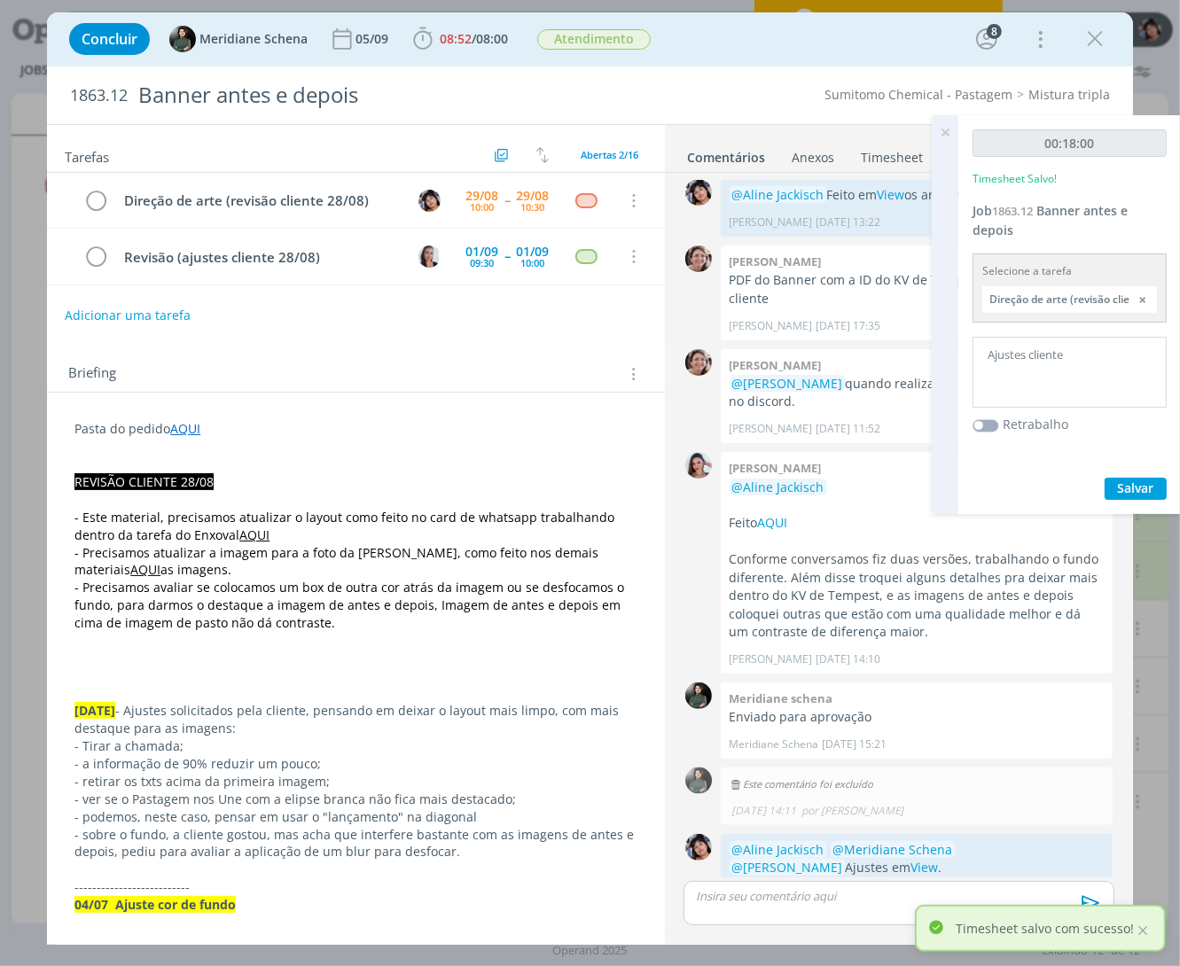
click at [944, 131] on icon at bounding box center [945, 132] width 32 height 35
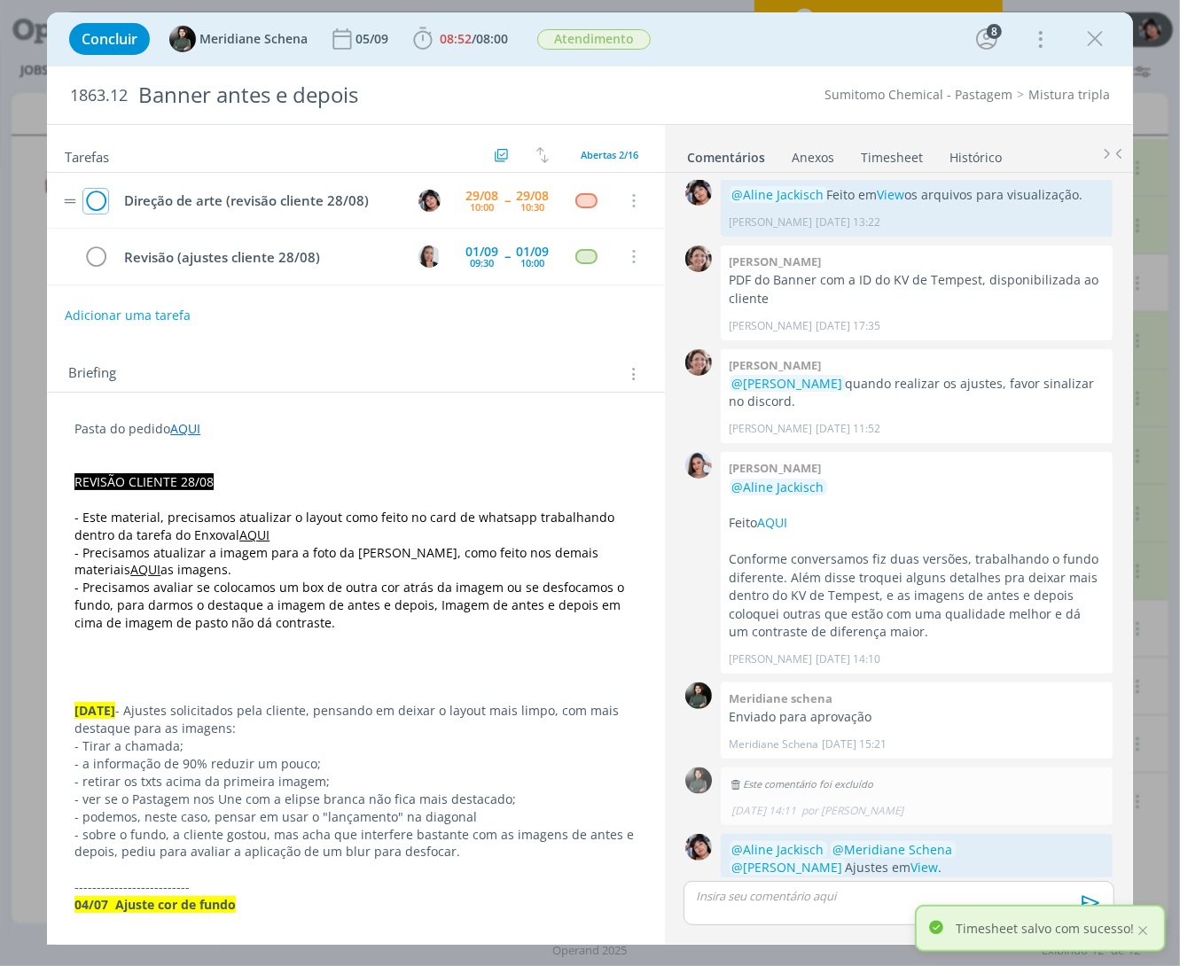
click at [98, 200] on icon "dialog" at bounding box center [95, 201] width 25 height 27
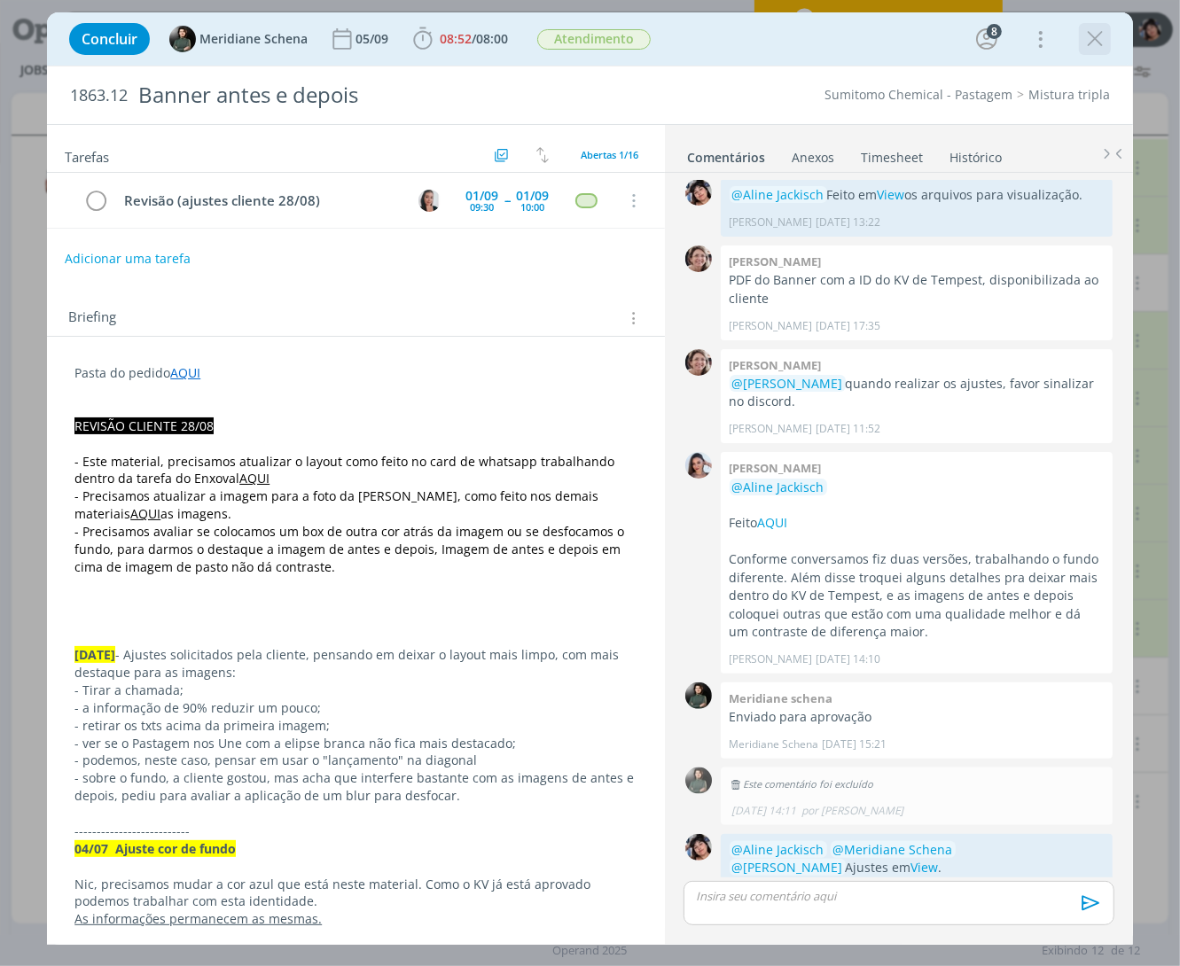
click at [1086, 31] on icon "dialog" at bounding box center [1095, 39] width 27 height 27
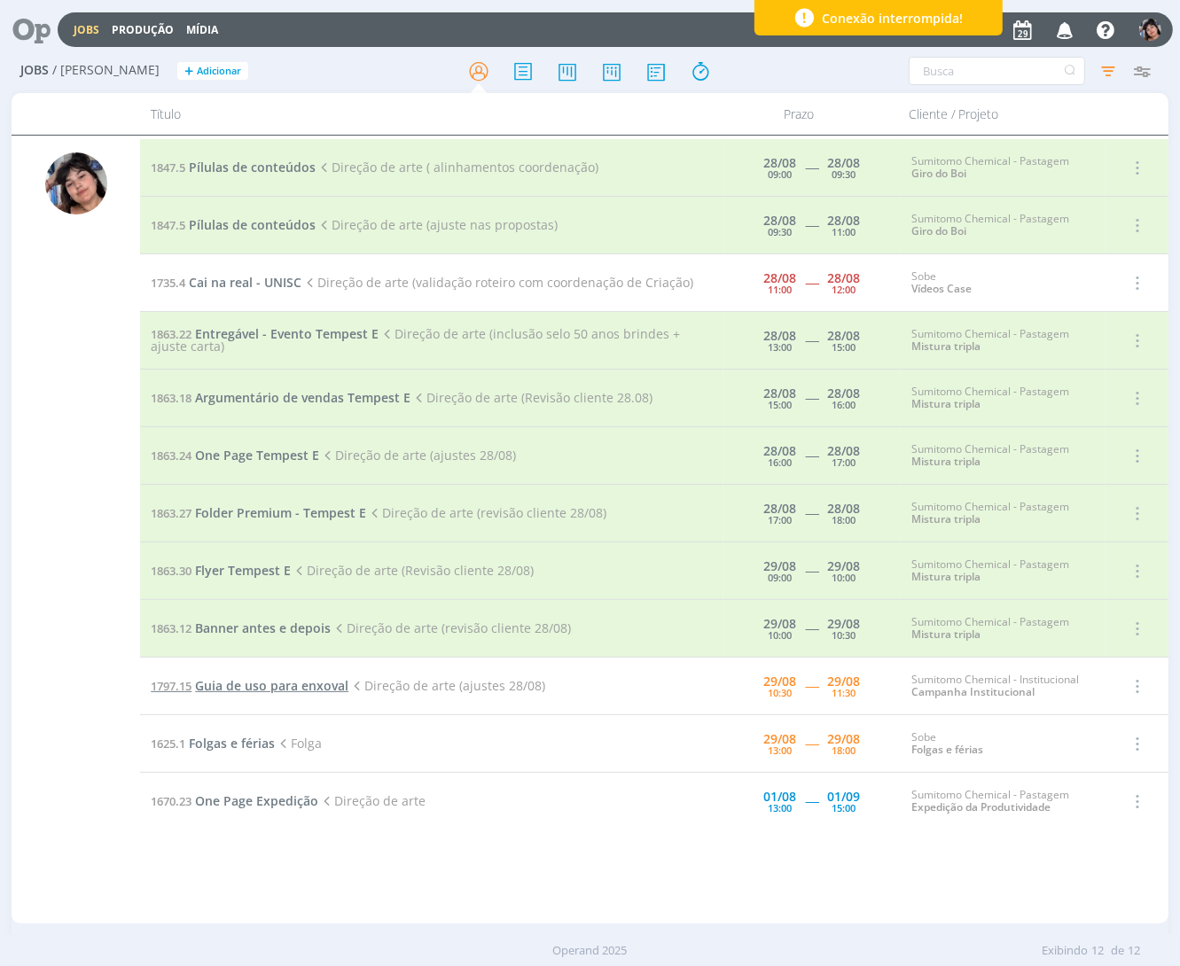
click at [254, 681] on span "Guia de uso para enxoval" at bounding box center [271, 685] width 153 height 17
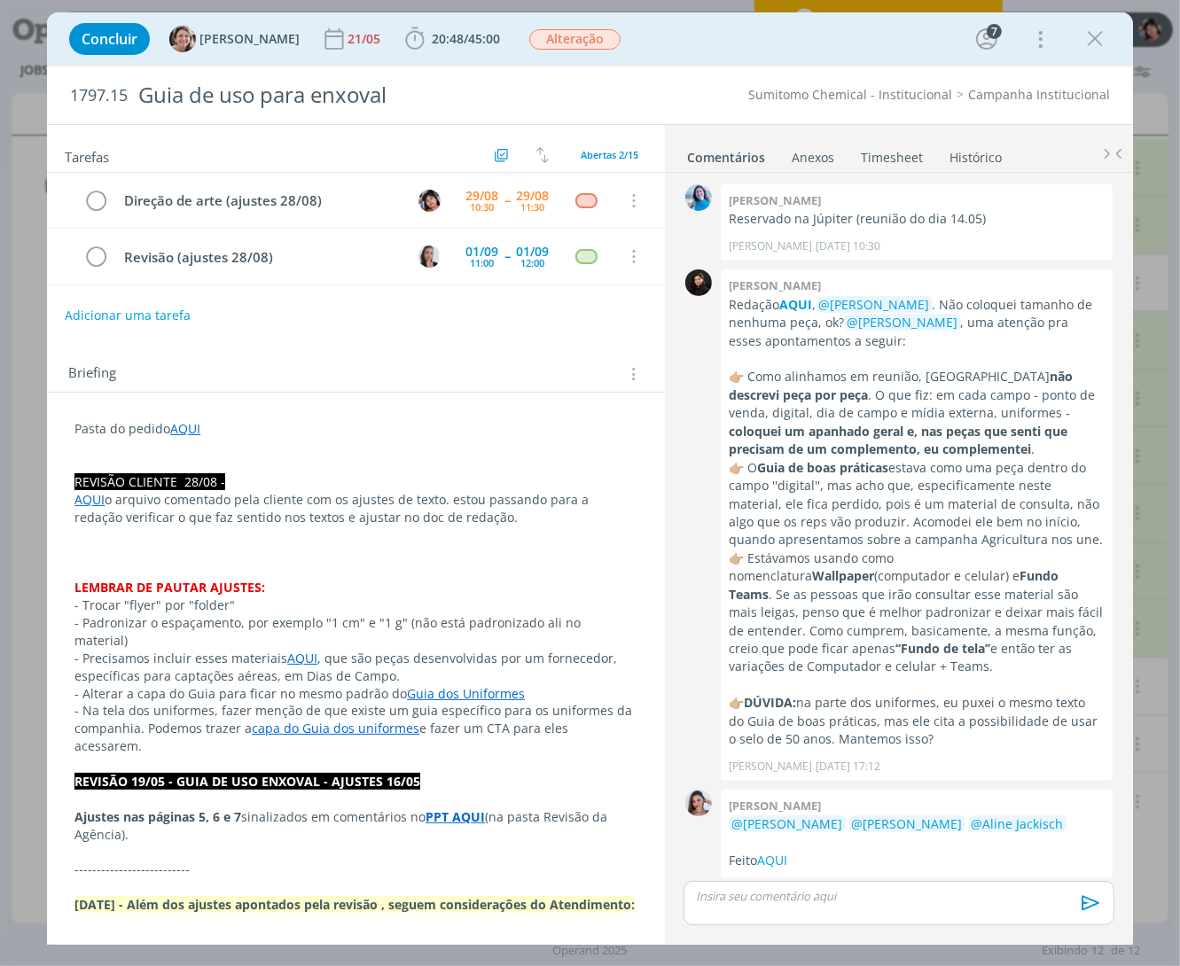
scroll to position [1111, 0]
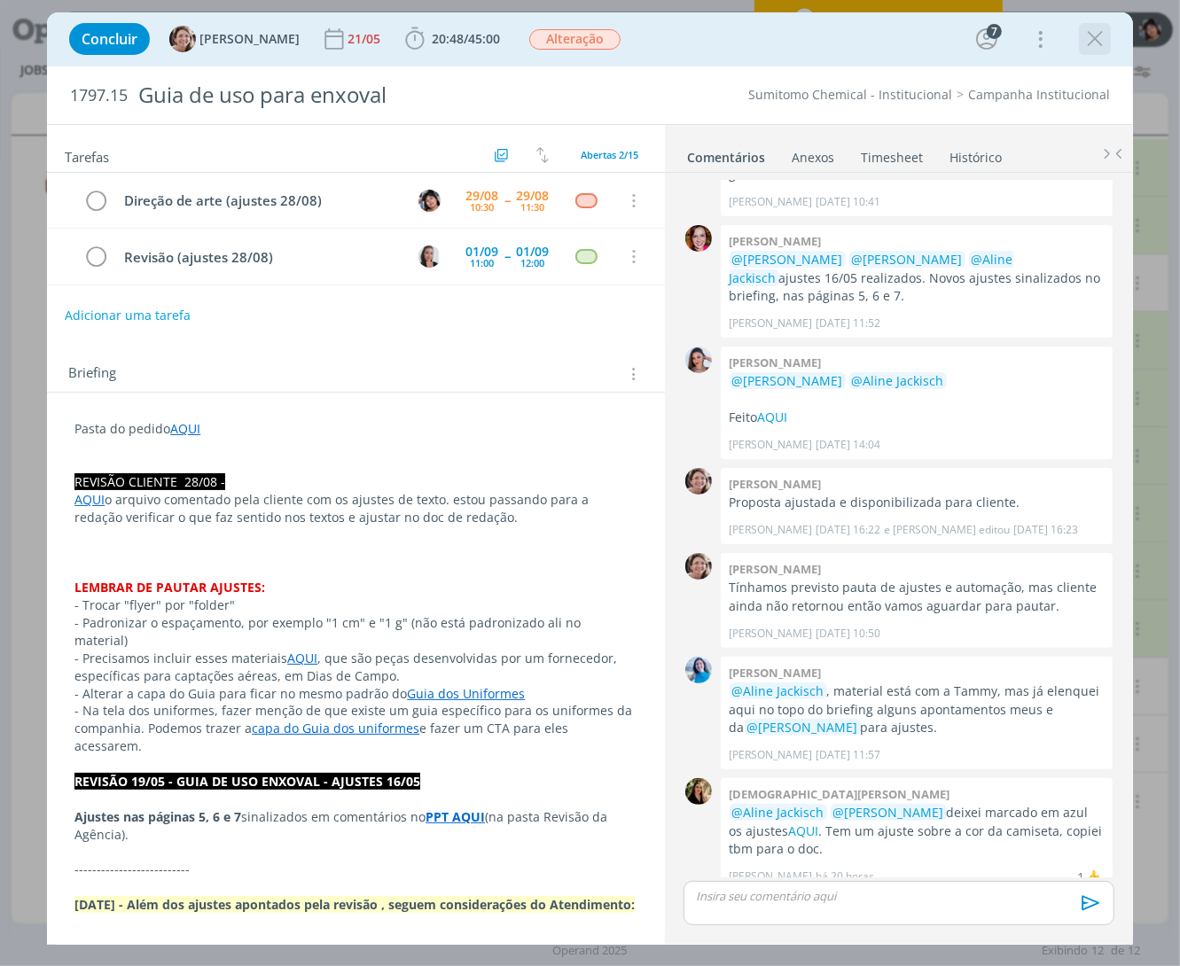
click at [1092, 32] on icon "dialog" at bounding box center [1095, 39] width 27 height 27
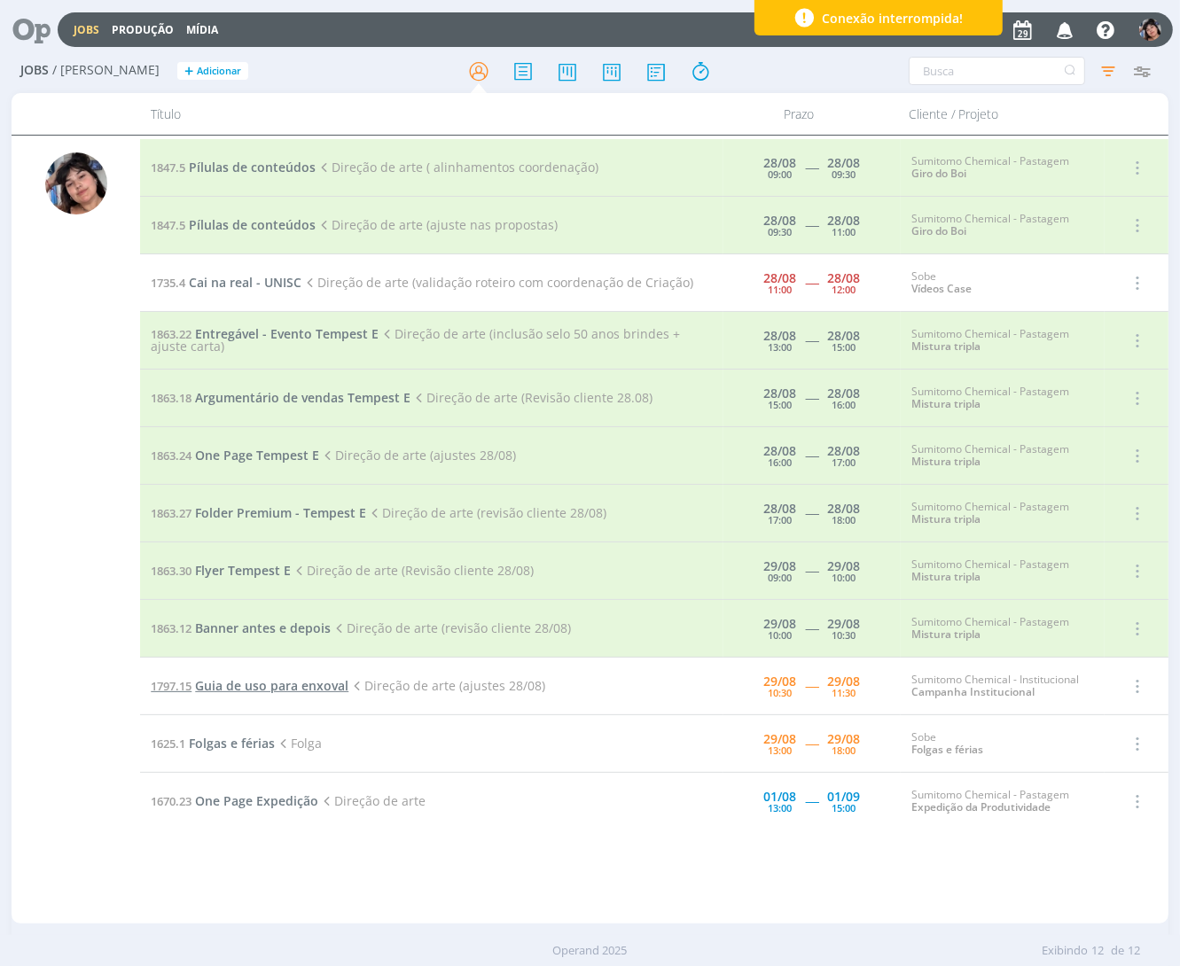
click at [259, 684] on span "Guia de uso para enxoval" at bounding box center [271, 685] width 153 height 17
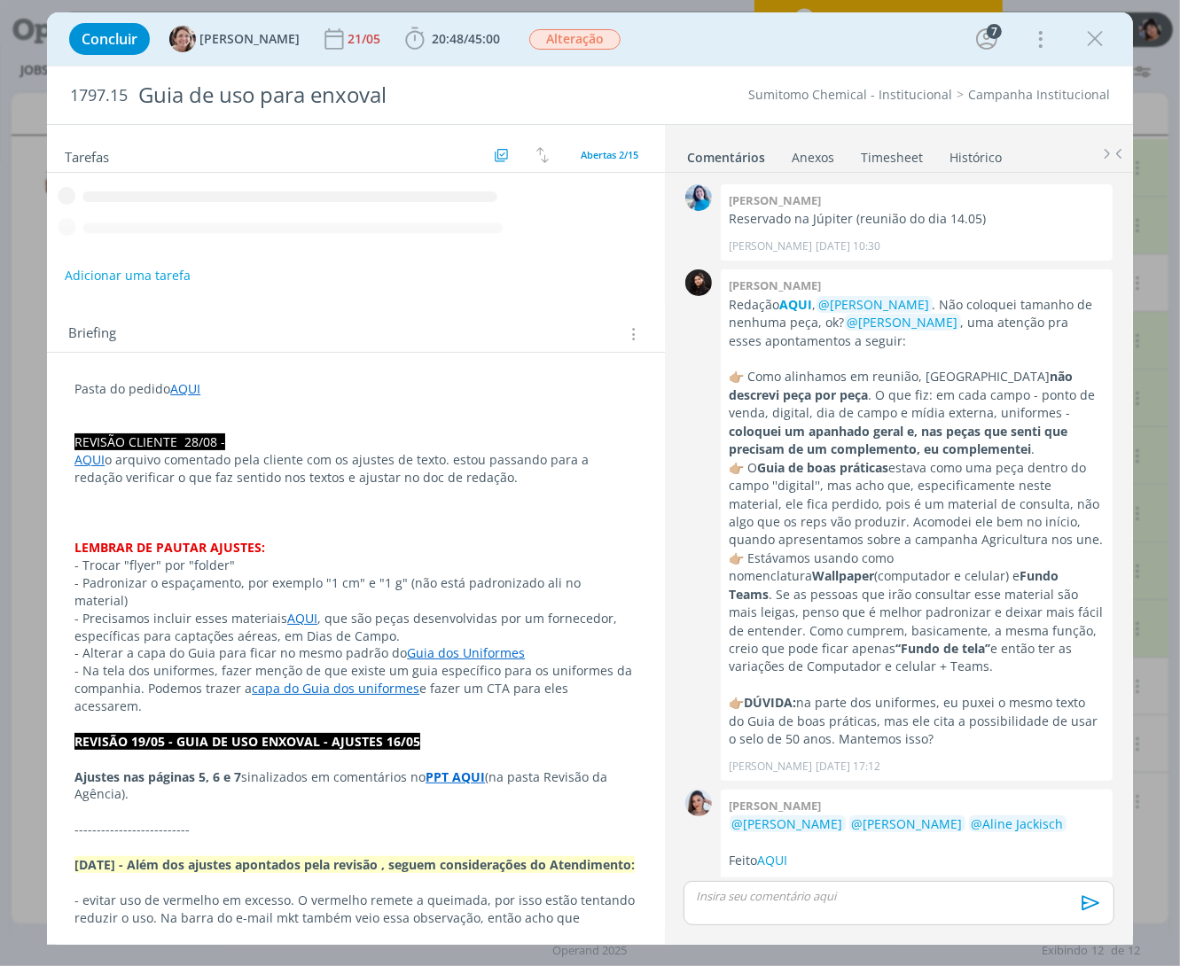
scroll to position [1111, 0]
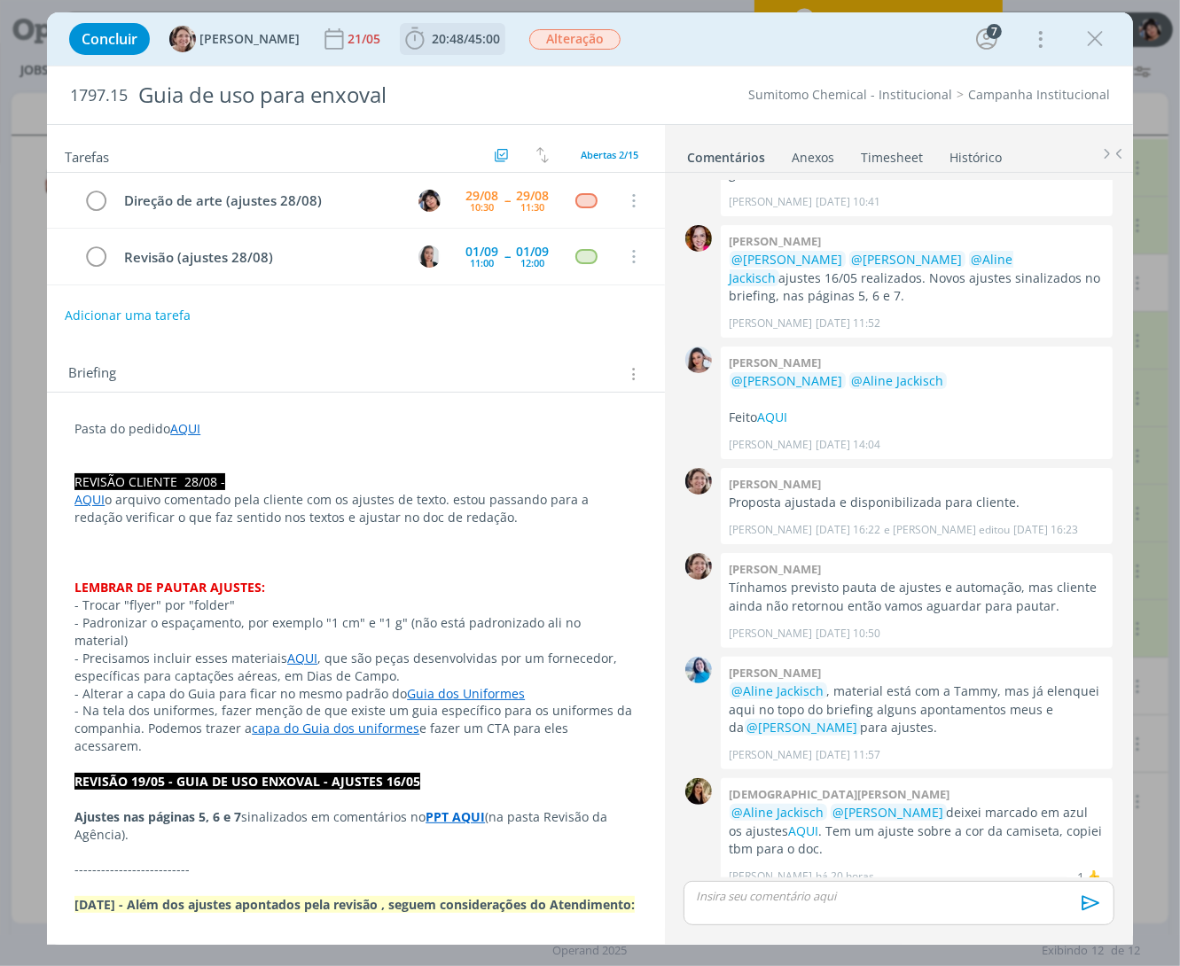
click at [432, 33] on span "20:48" at bounding box center [448, 38] width 32 height 17
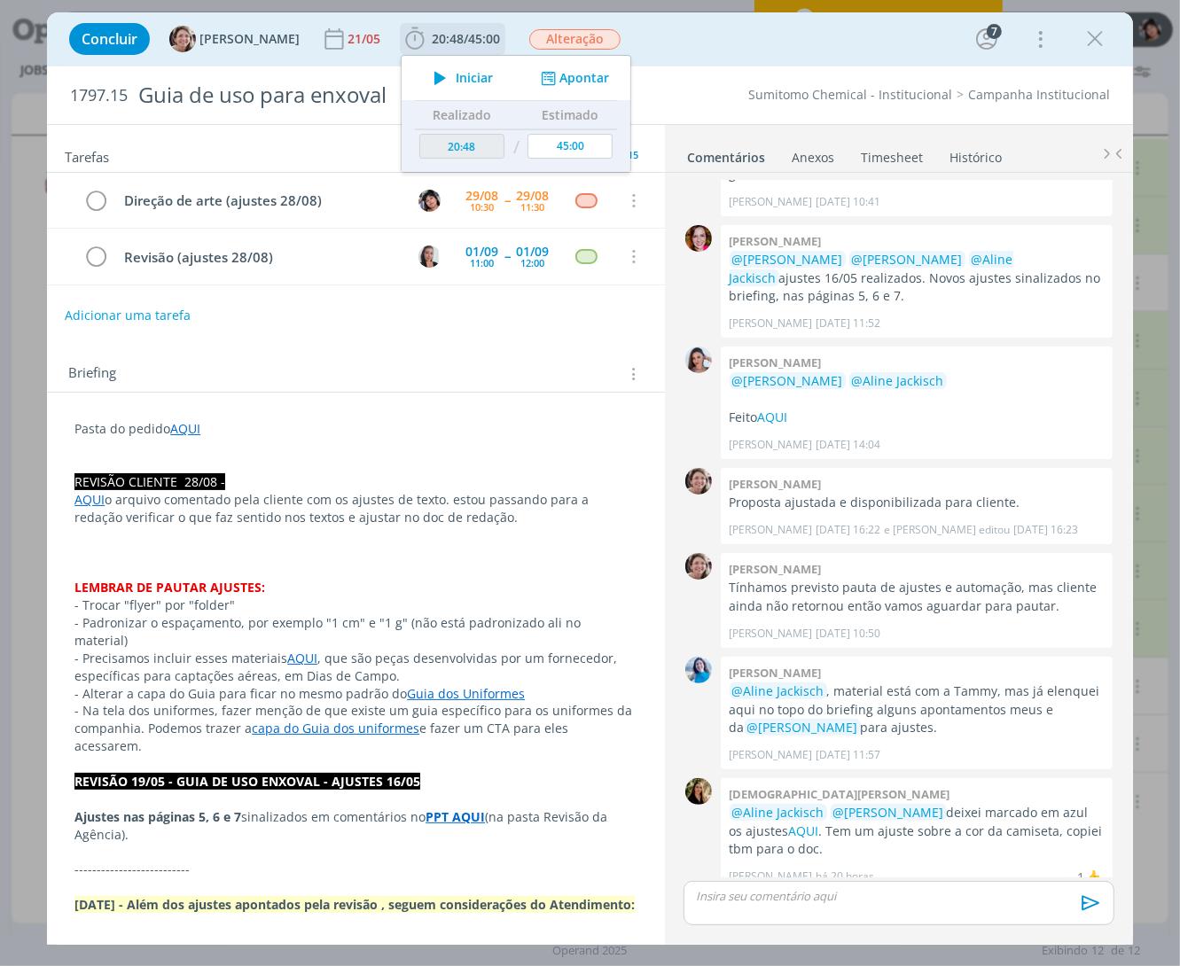
click at [425, 74] on icon "dialog" at bounding box center [440, 77] width 31 height 23
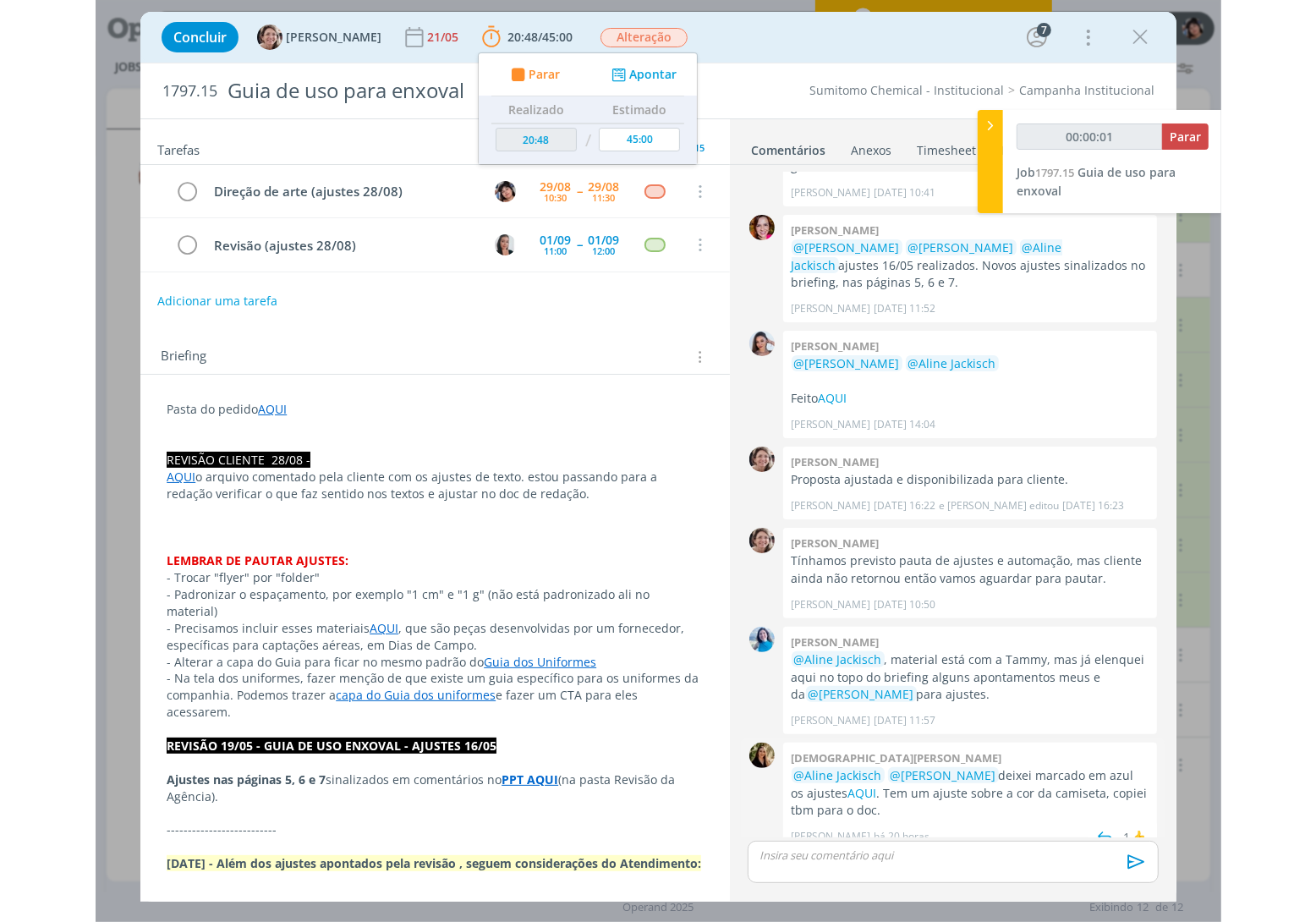
scroll to position [1059, 0]
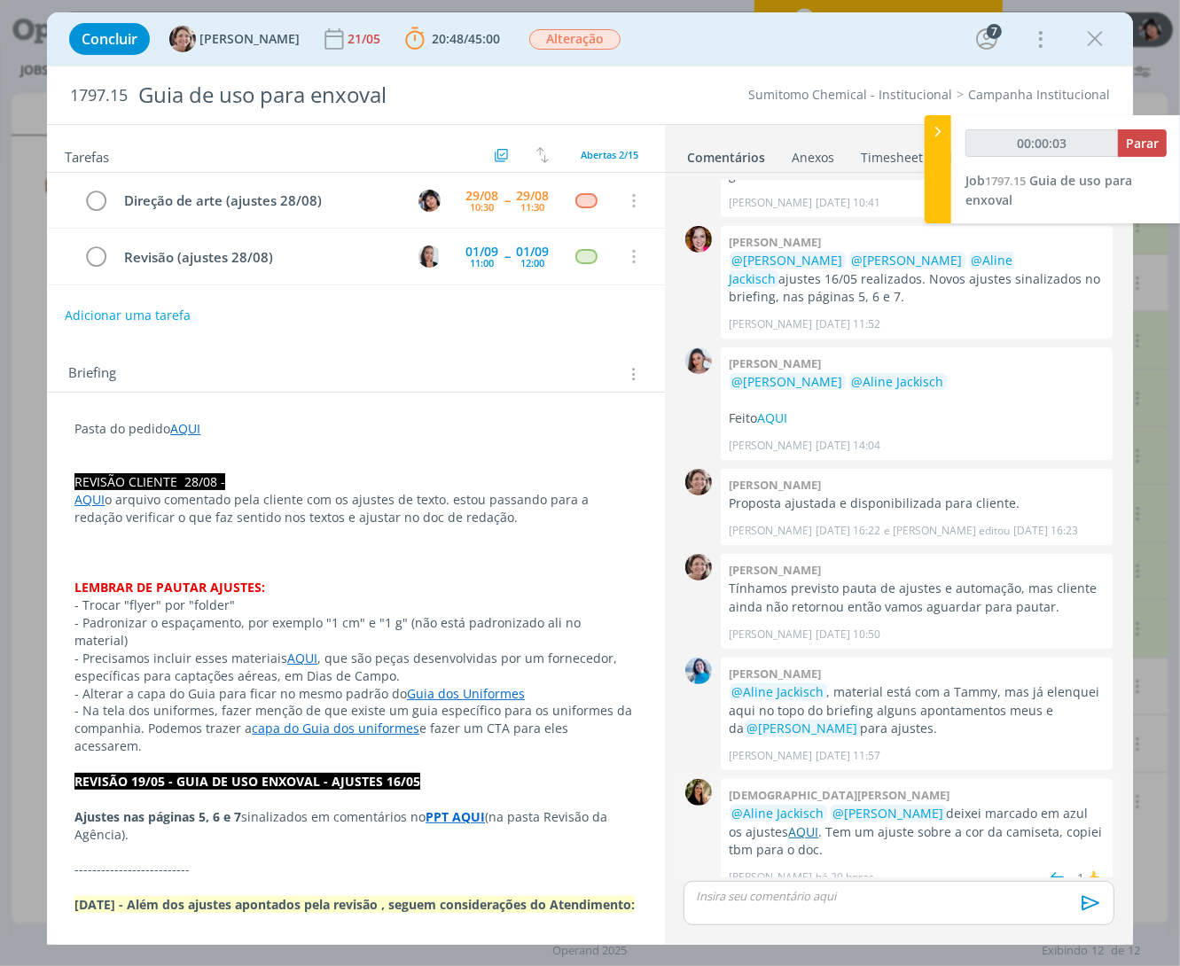
click at [809, 824] on link "AQUI" at bounding box center [804, 832] width 30 height 17
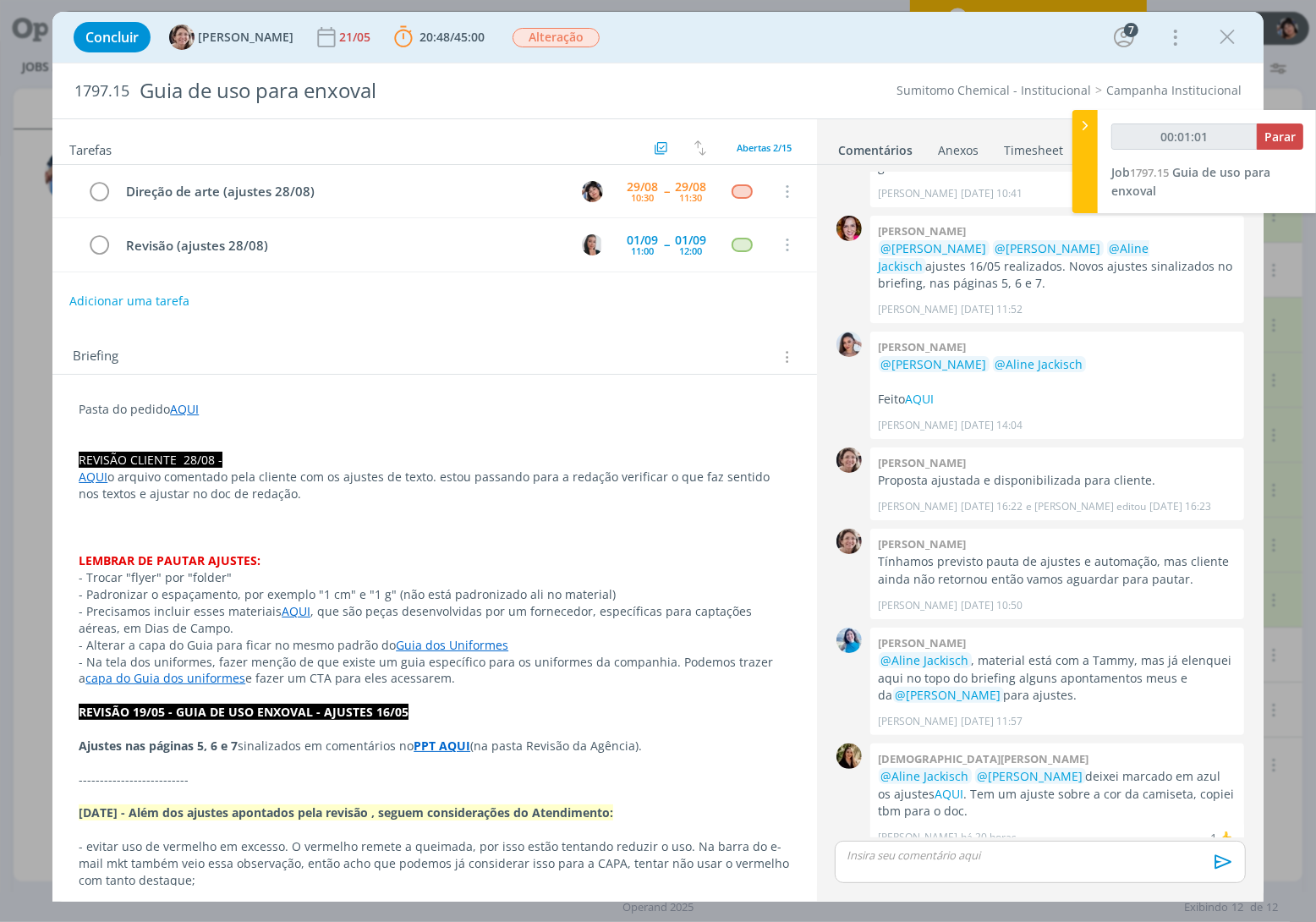
scroll to position [1060, 0]
click at [921, 849] on p "dialog" at bounding box center [1040, 855] width 384 height 15
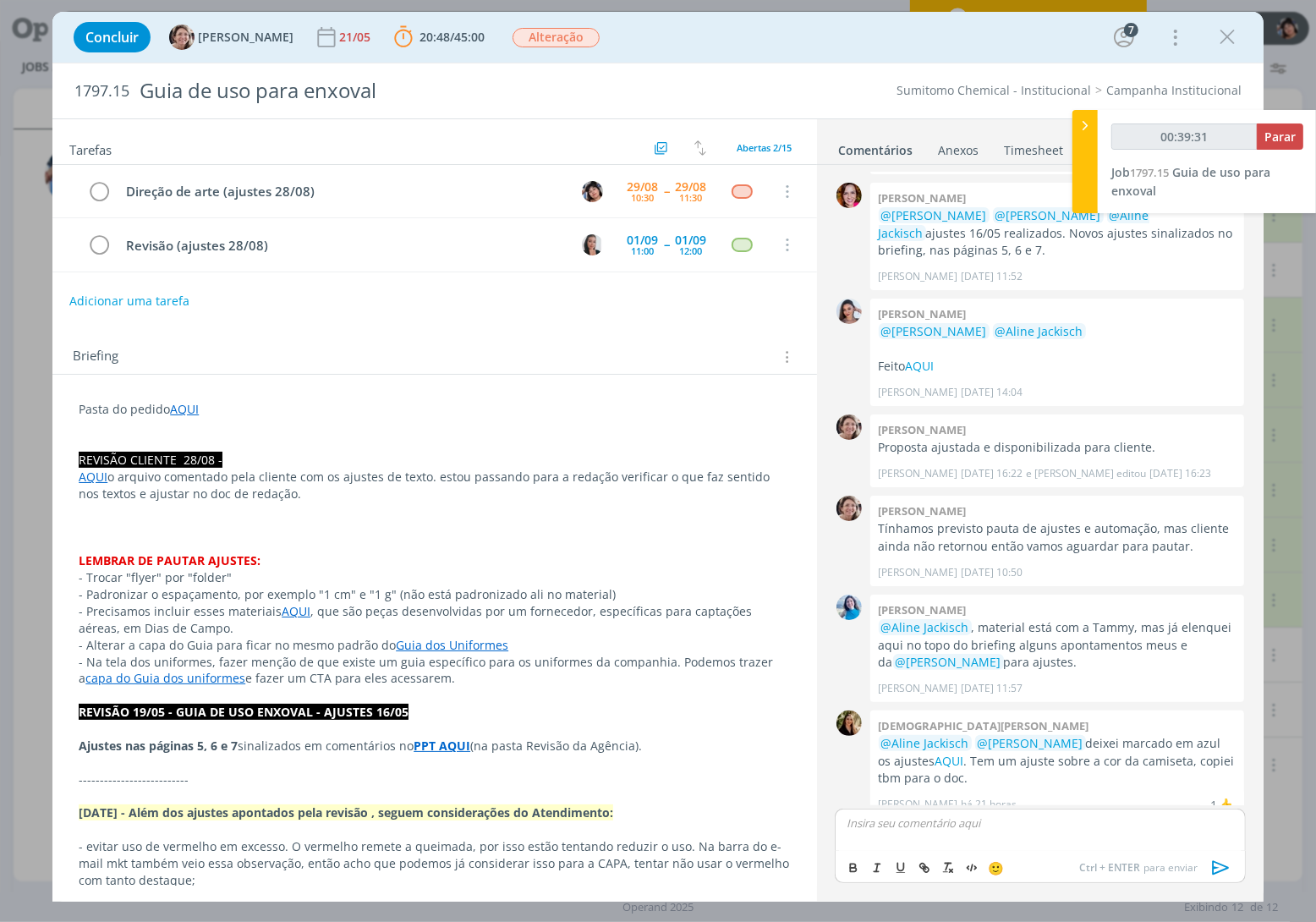
type input "00:39:32"
click at [1224, 863] on icon "dialog" at bounding box center [1222, 868] width 26 height 26
type input "00:39:57"
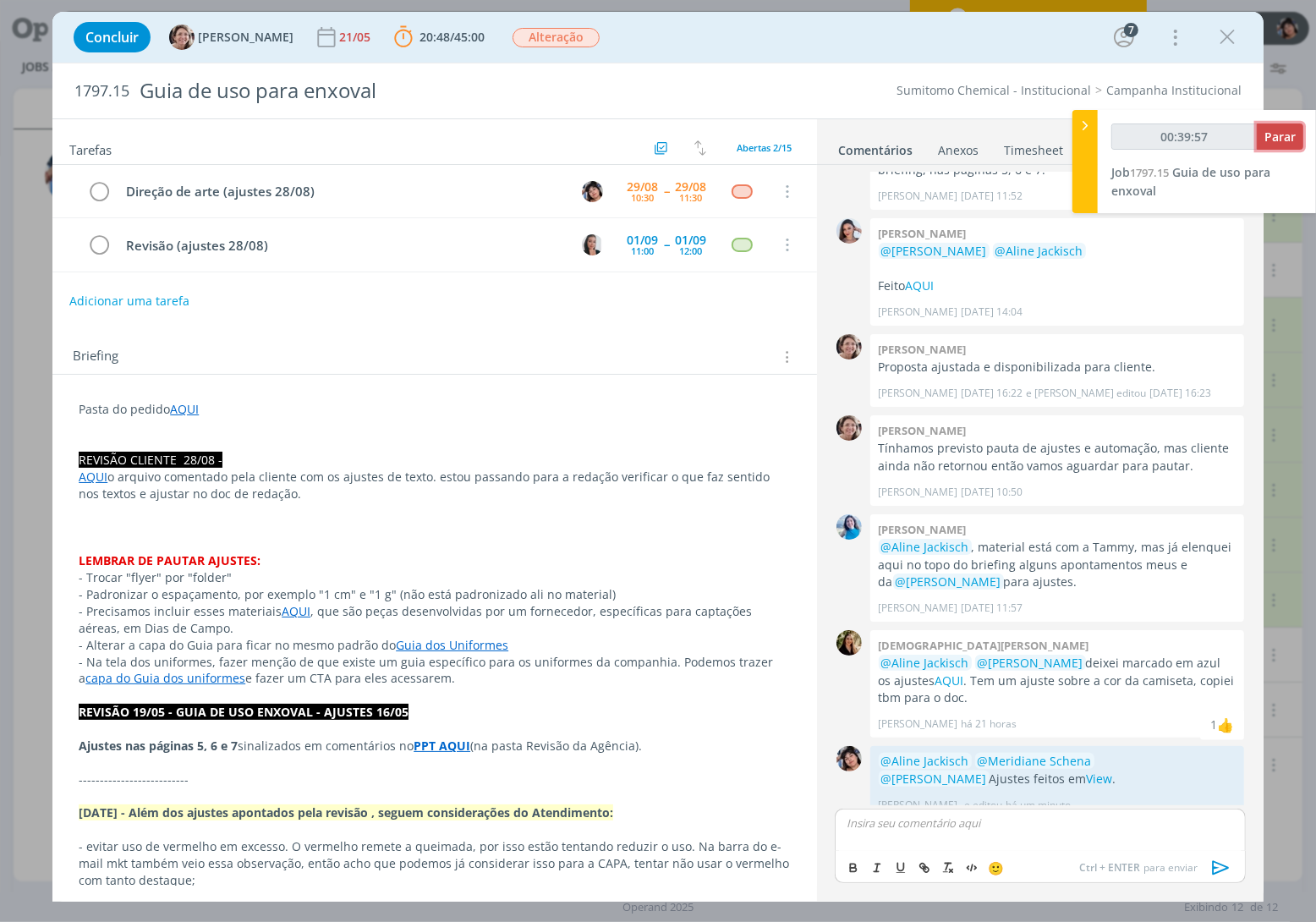
click at [1292, 138] on span "Parar" at bounding box center [1280, 136] width 31 height 16
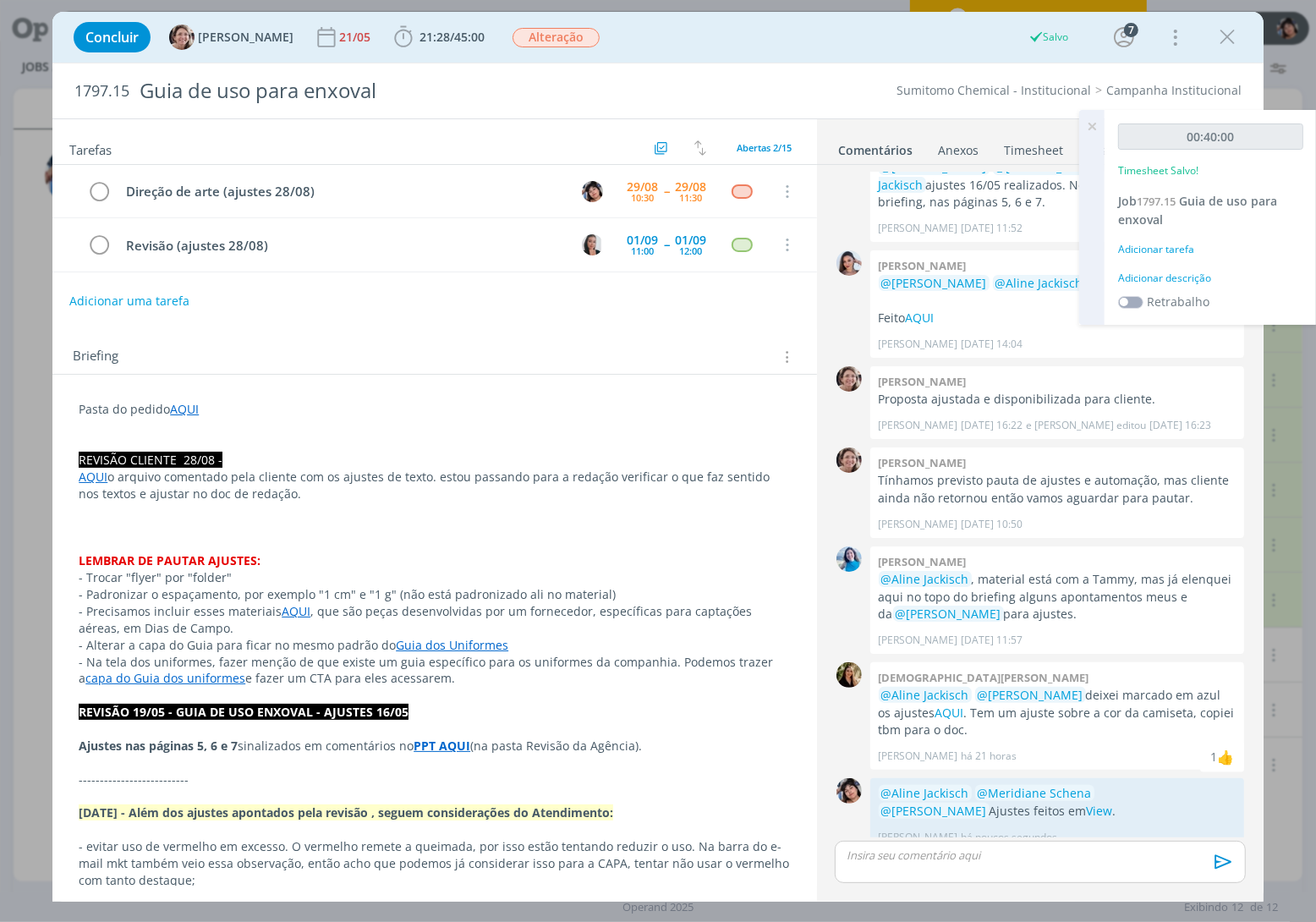
click at [1159, 248] on div "Adicionar tarefa" at bounding box center [1211, 250] width 185 height 15
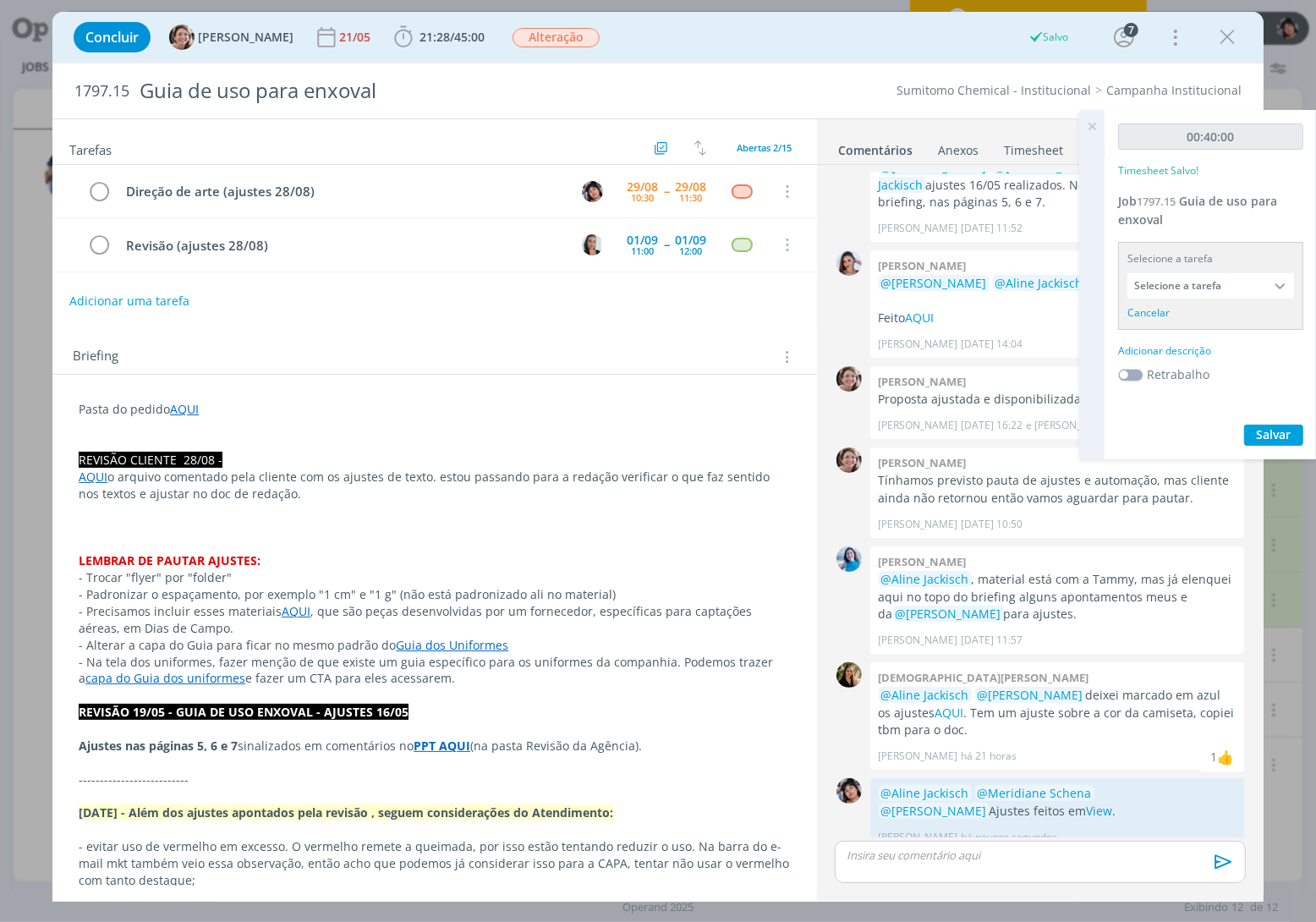
click at [1190, 284] on input "Selecione a tarefa" at bounding box center [1211, 285] width 167 height 26
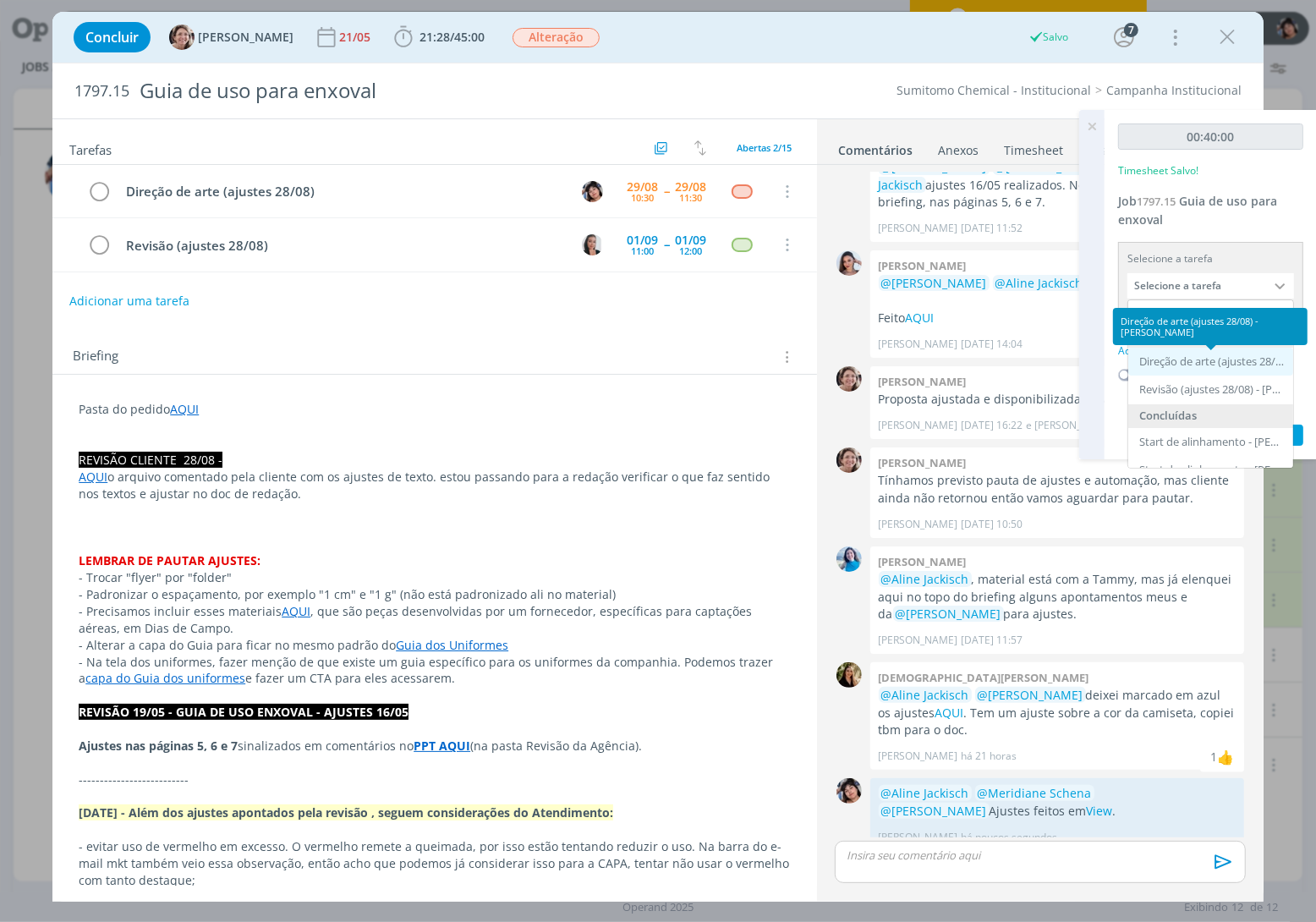
click at [1195, 362] on div "Direção de arte (ajustes 28/08) - [PERSON_NAME]" at bounding box center [1212, 362] width 146 height 13
type input "Direção de arte (ajustes 28/08)"
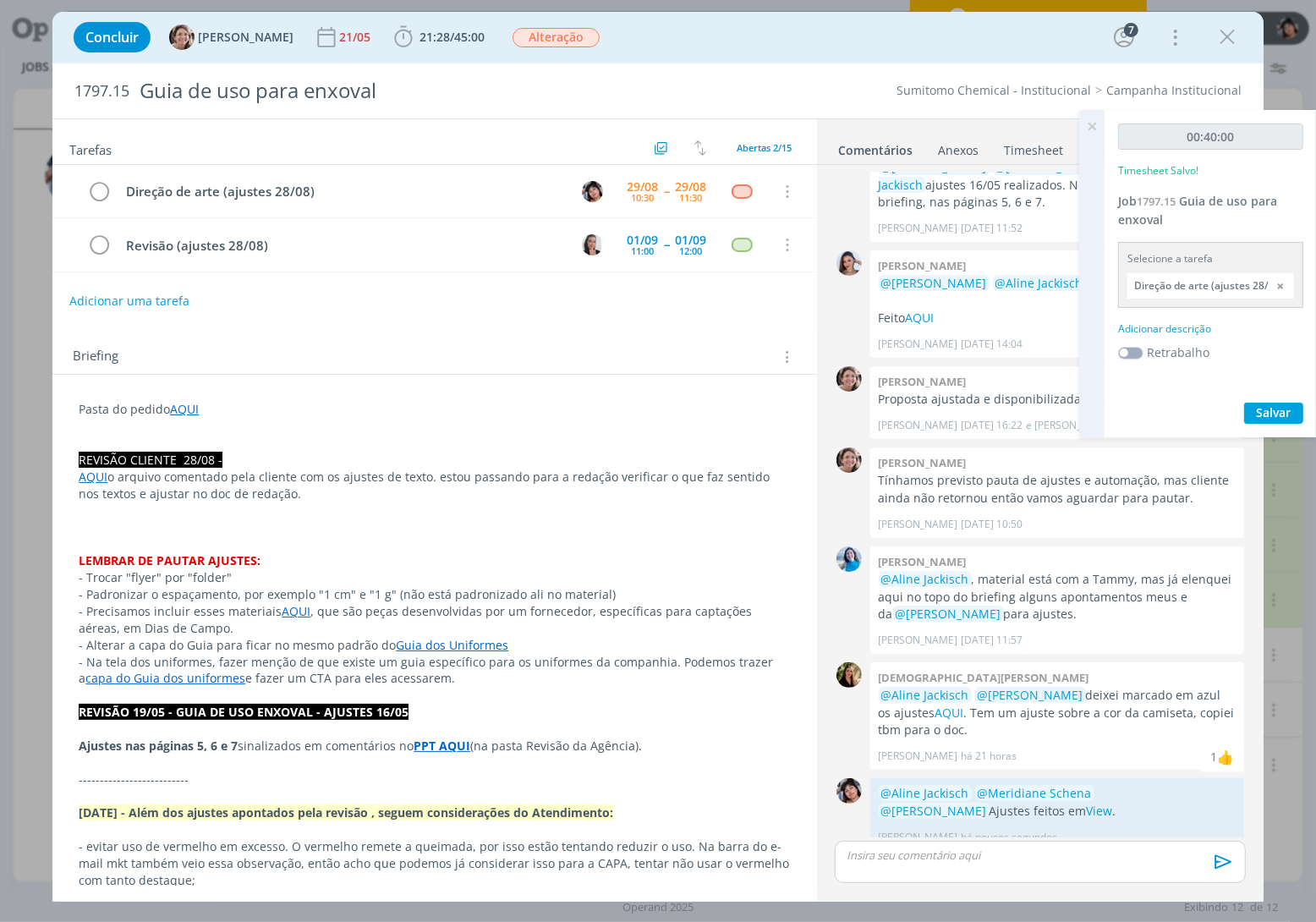
click at [1182, 330] on div "Adicionar descrição" at bounding box center [1211, 329] width 185 height 15
click at [1205, 353] on textarea at bounding box center [1210, 355] width 177 height 60
type textarea "a"
type textarea "Ajustes redação"
click at [1279, 471] on span "Salvar" at bounding box center [1274, 466] width 34 height 16
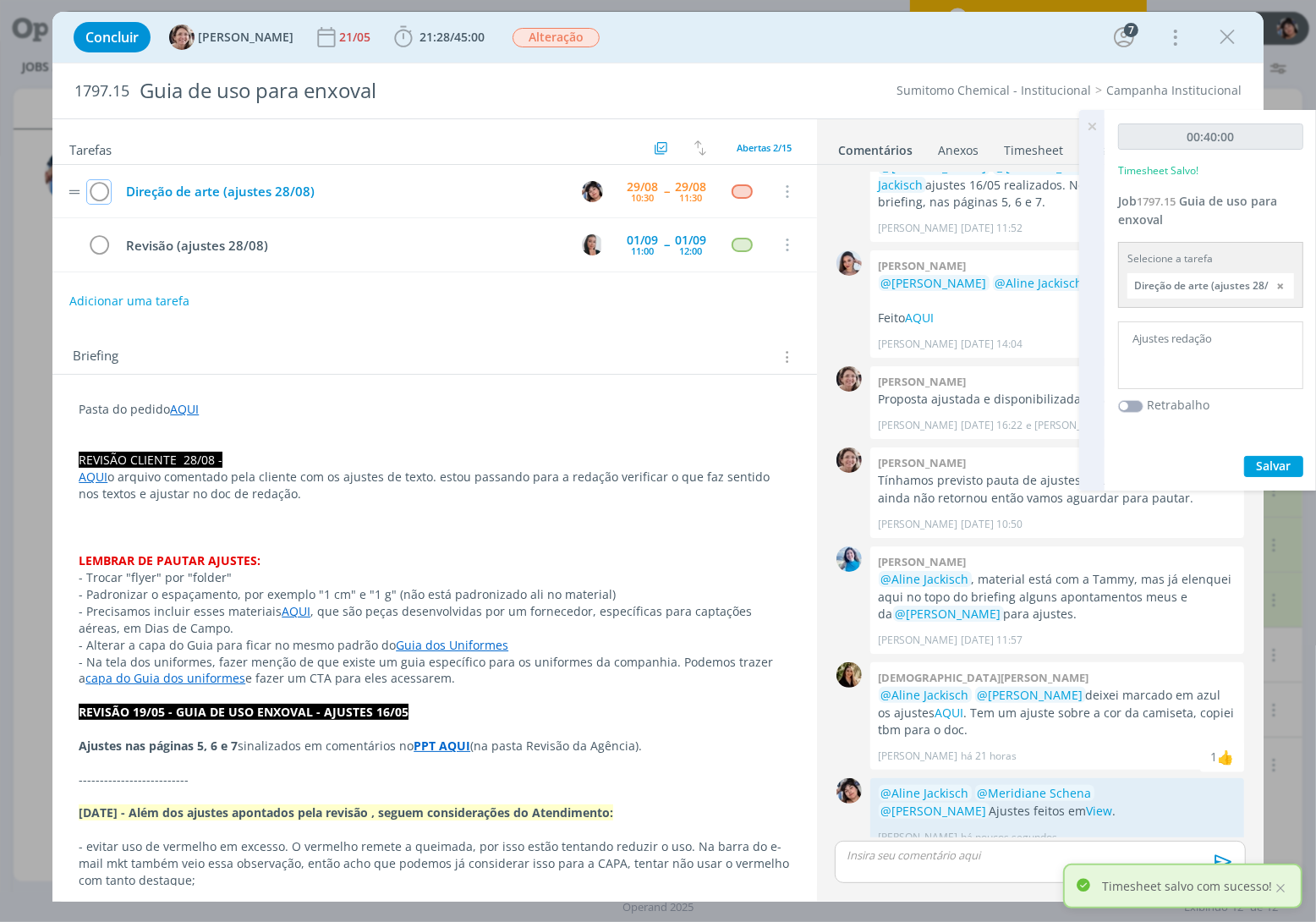
drag, startPoint x: 94, startPoint y: 192, endPoint x: 141, endPoint y: 183, distance: 47.9
click at [94, 192] on icon "dialog" at bounding box center [98, 192] width 24 height 26
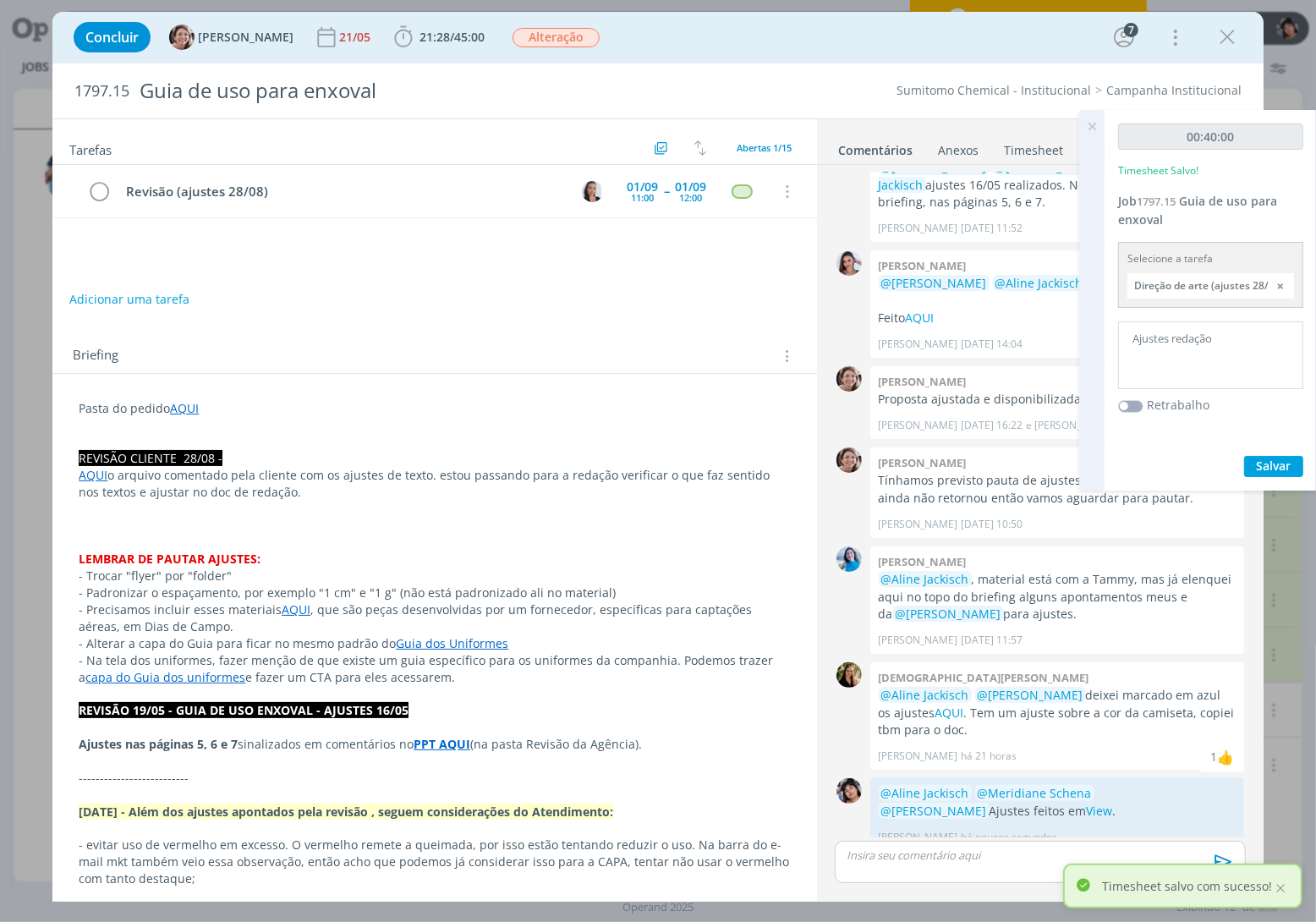
click at [1090, 125] on icon at bounding box center [1093, 126] width 31 height 33
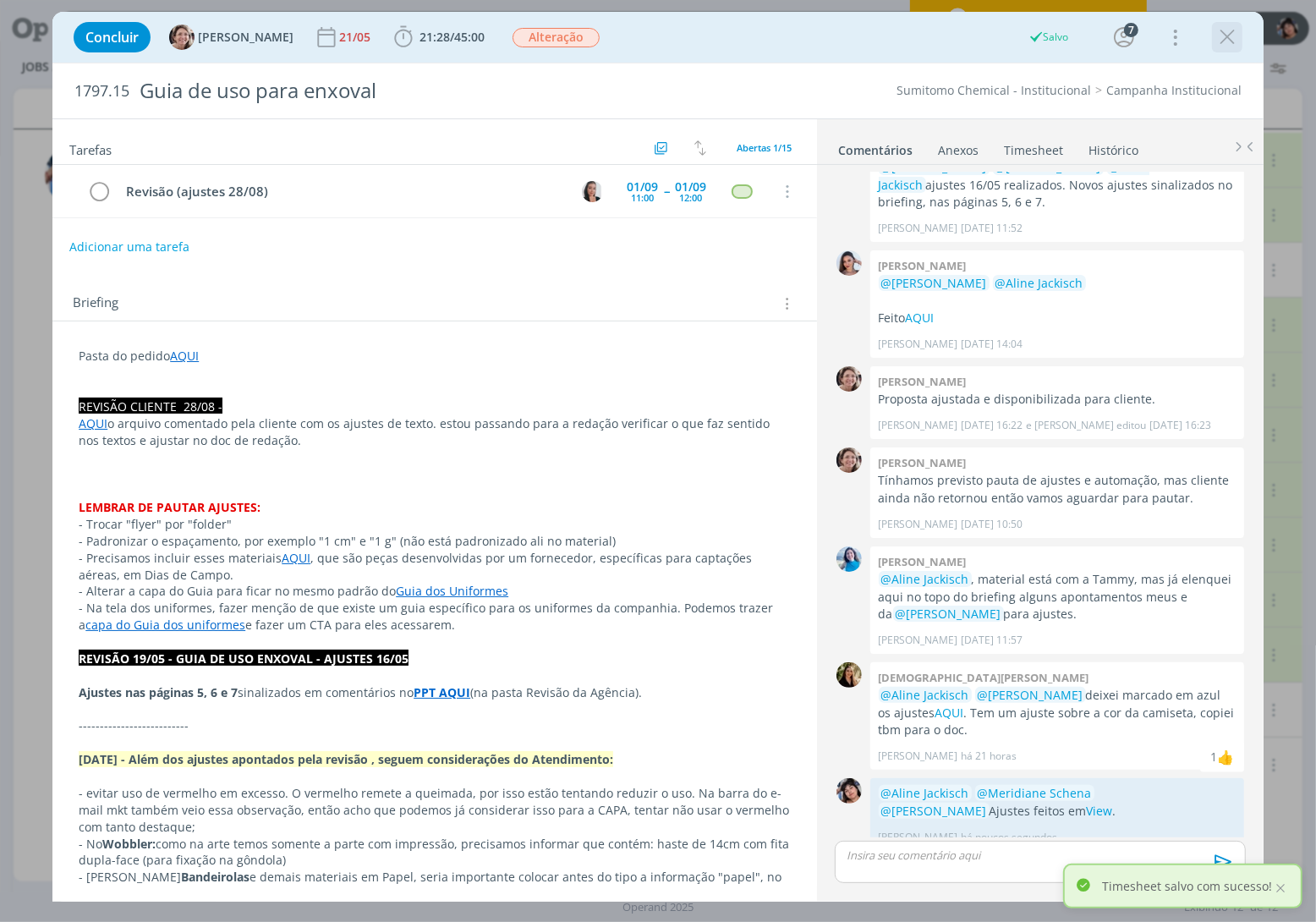
click at [1220, 44] on icon "dialog" at bounding box center [1227, 37] width 26 height 26
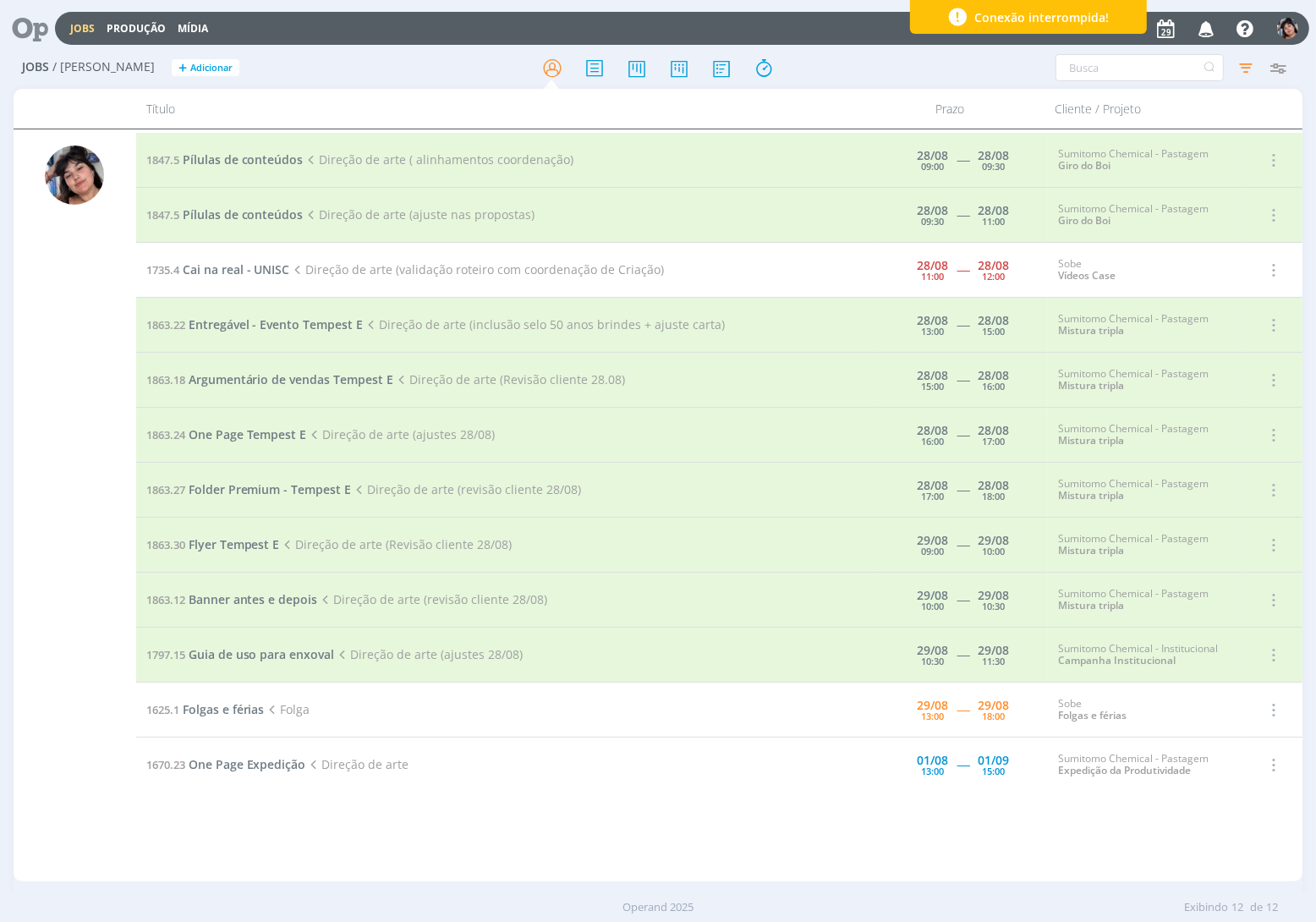
click at [1031, 22] on span "Conexão interrompida!" at bounding box center [1042, 17] width 135 height 18
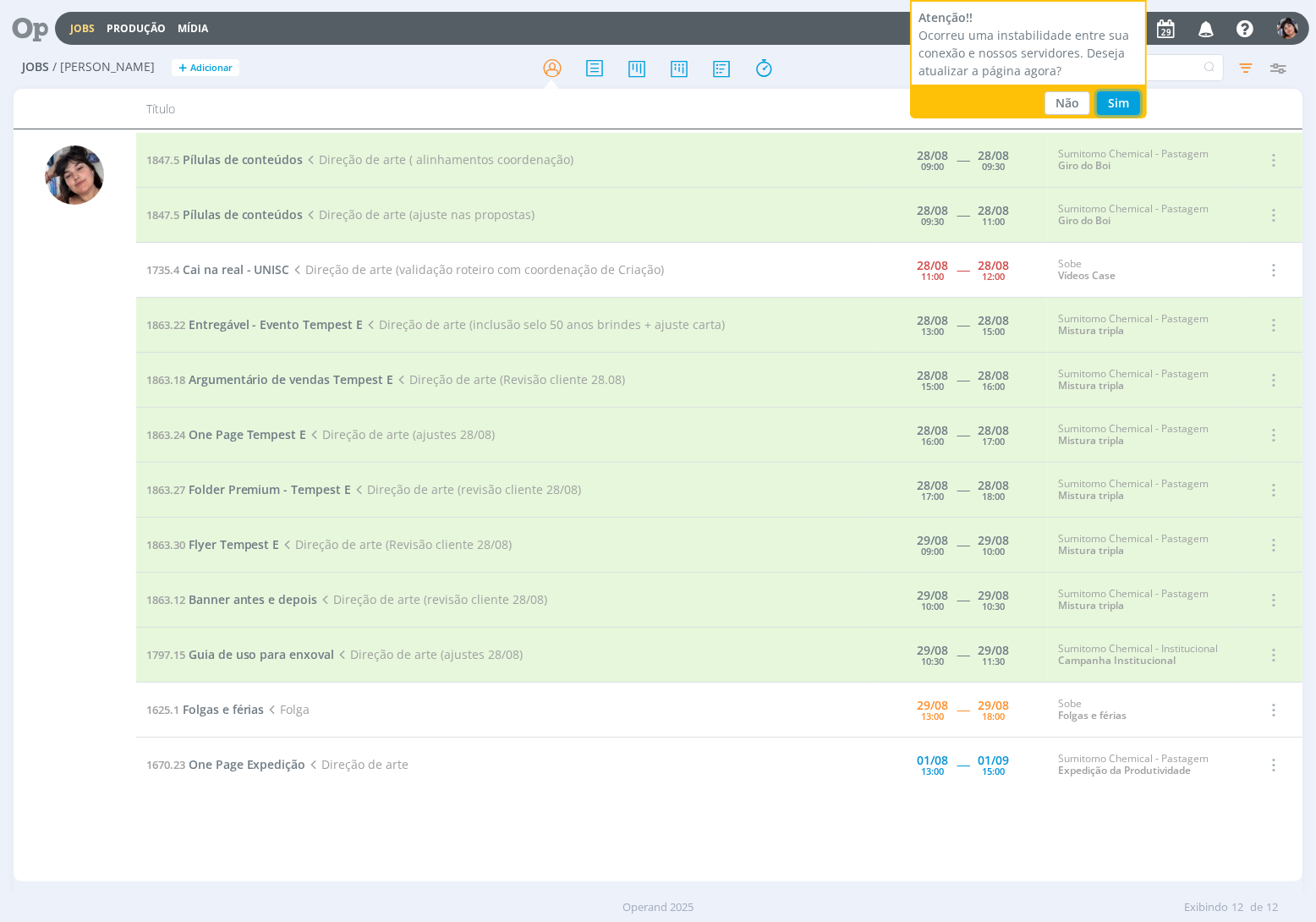
click at [1115, 103] on button "Sim" at bounding box center [1118, 103] width 43 height 24
